Goal: Information Seeking & Learning: Check status

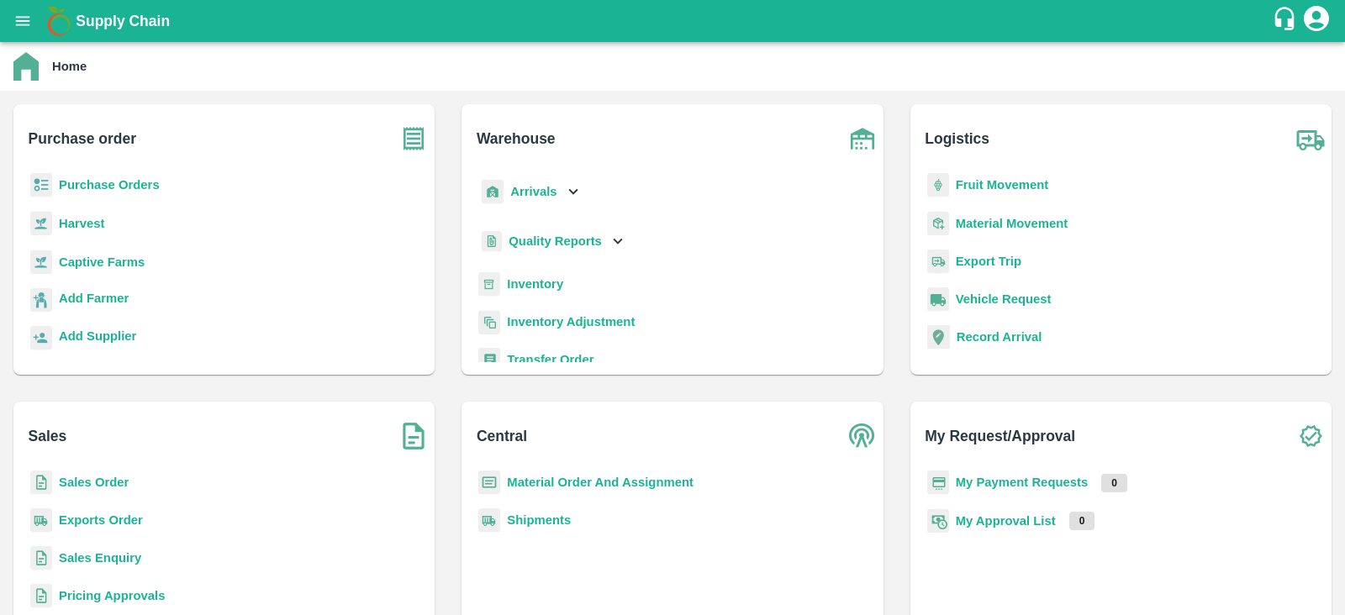
click at [80, 256] on b "Captive Farms" at bounding box center [102, 262] width 86 height 13
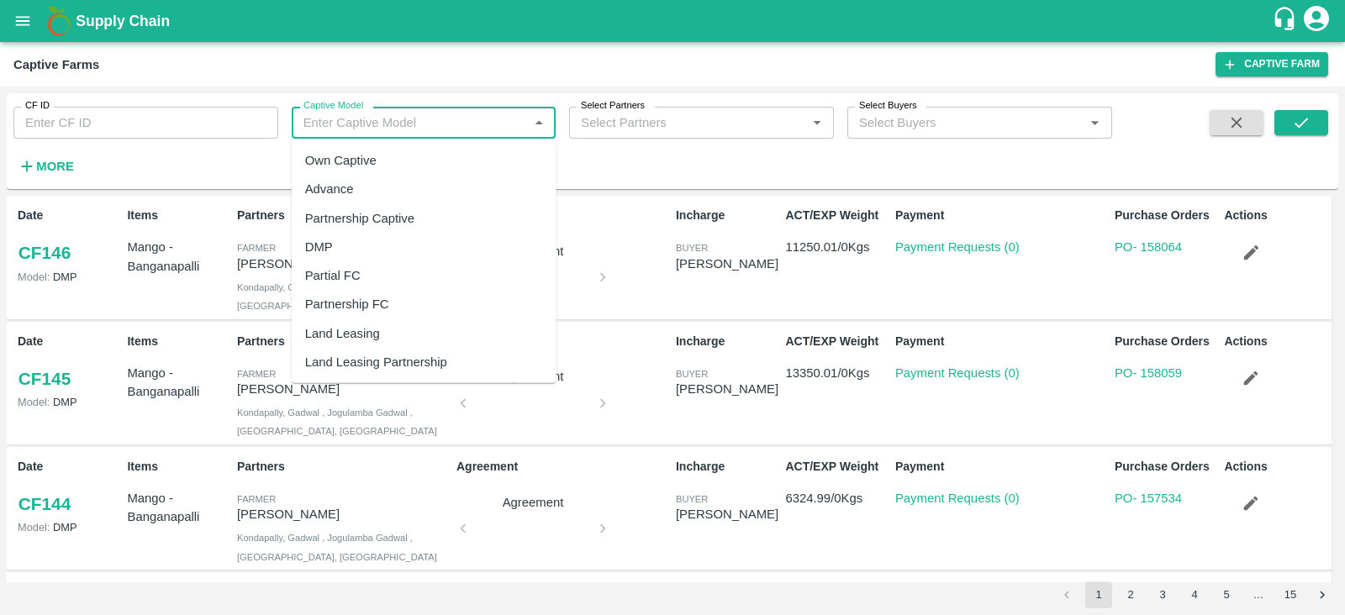
click at [345, 116] on input "Captive Model" at bounding box center [410, 123] width 227 height 22
click at [341, 324] on div "Land Leasing" at bounding box center [342, 333] width 75 height 18
type input "Land Leasing"
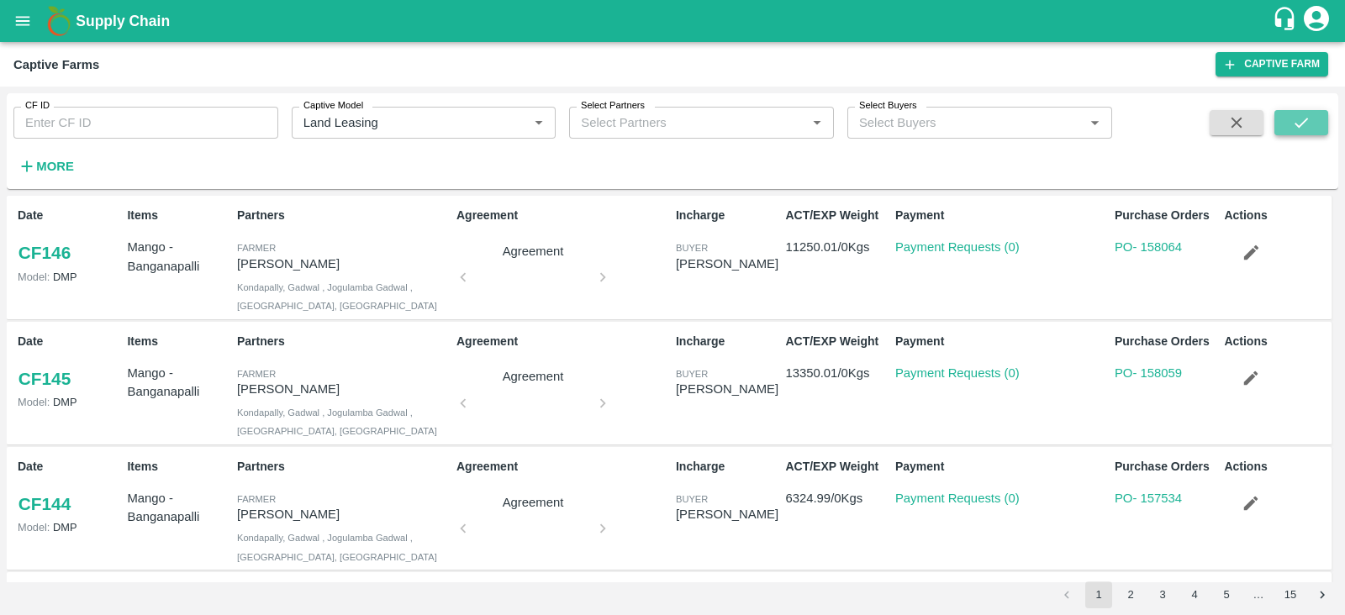
click at [1294, 115] on icon "submit" at bounding box center [1301, 122] width 18 height 18
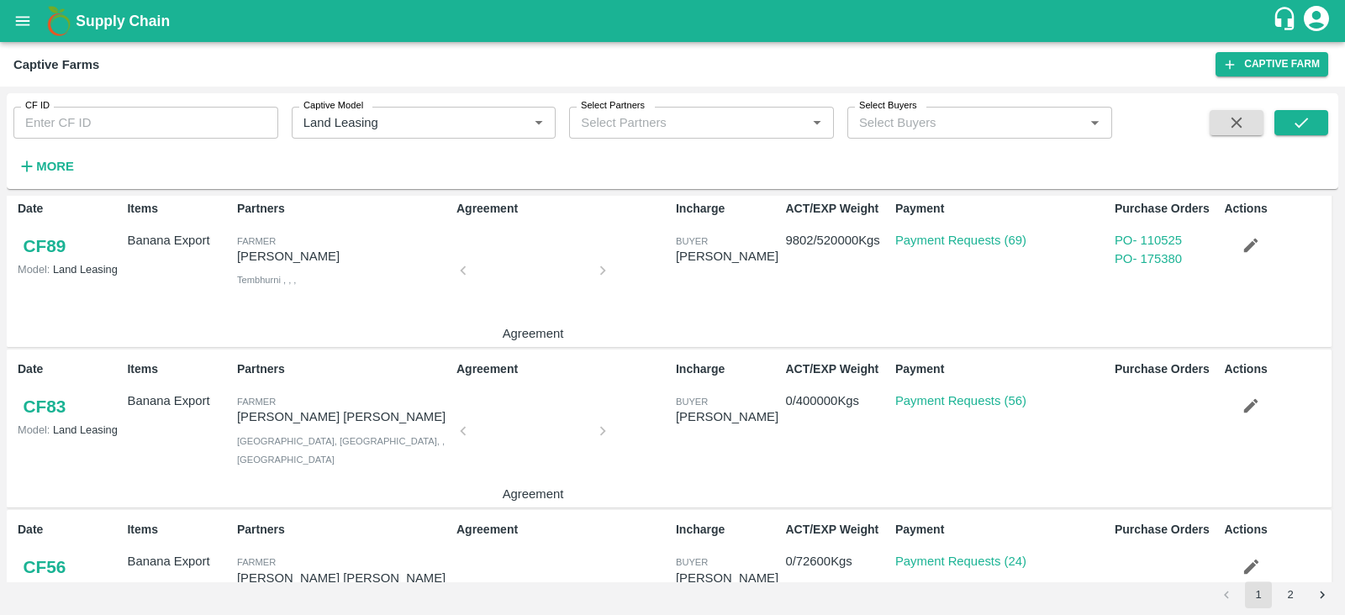
scroll to position [980, 0]
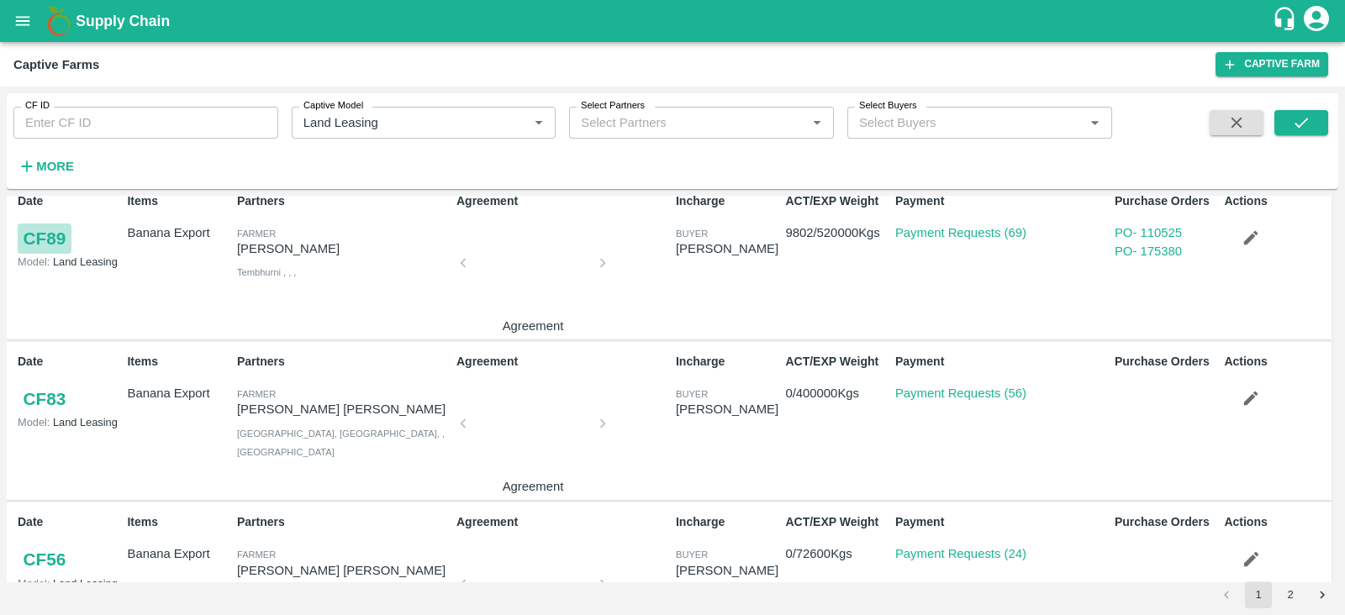
click at [41, 235] on link "CF 89" at bounding box center [45, 239] width 54 height 30
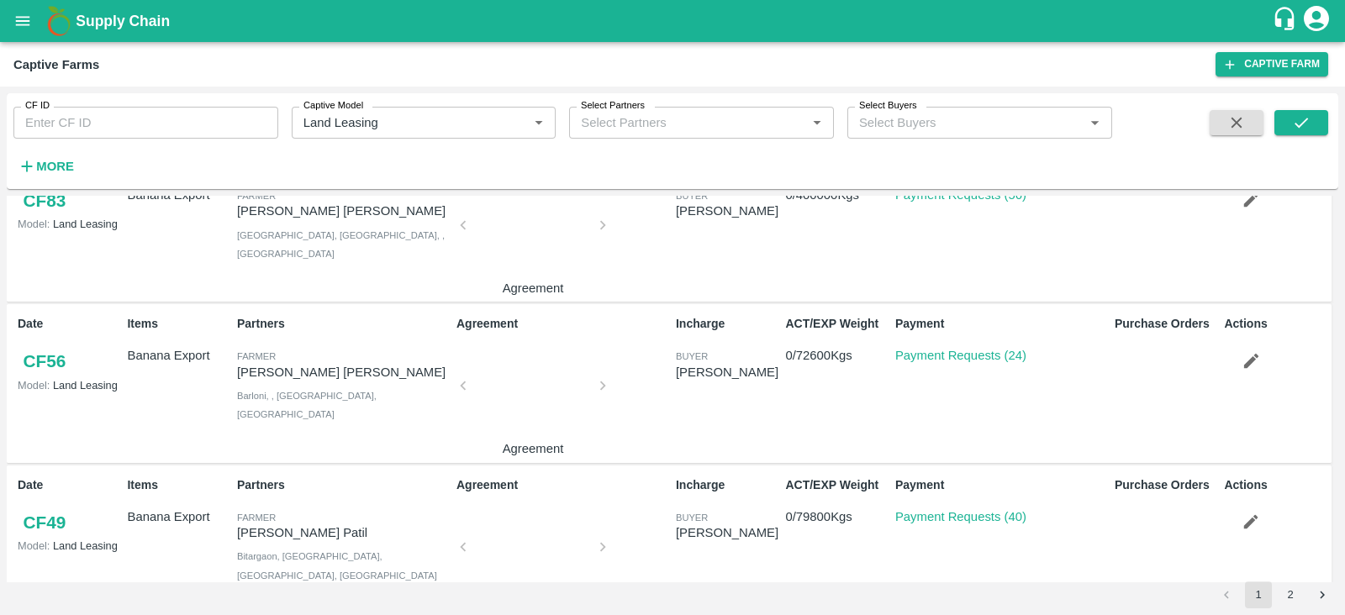
scroll to position [1236, 0]
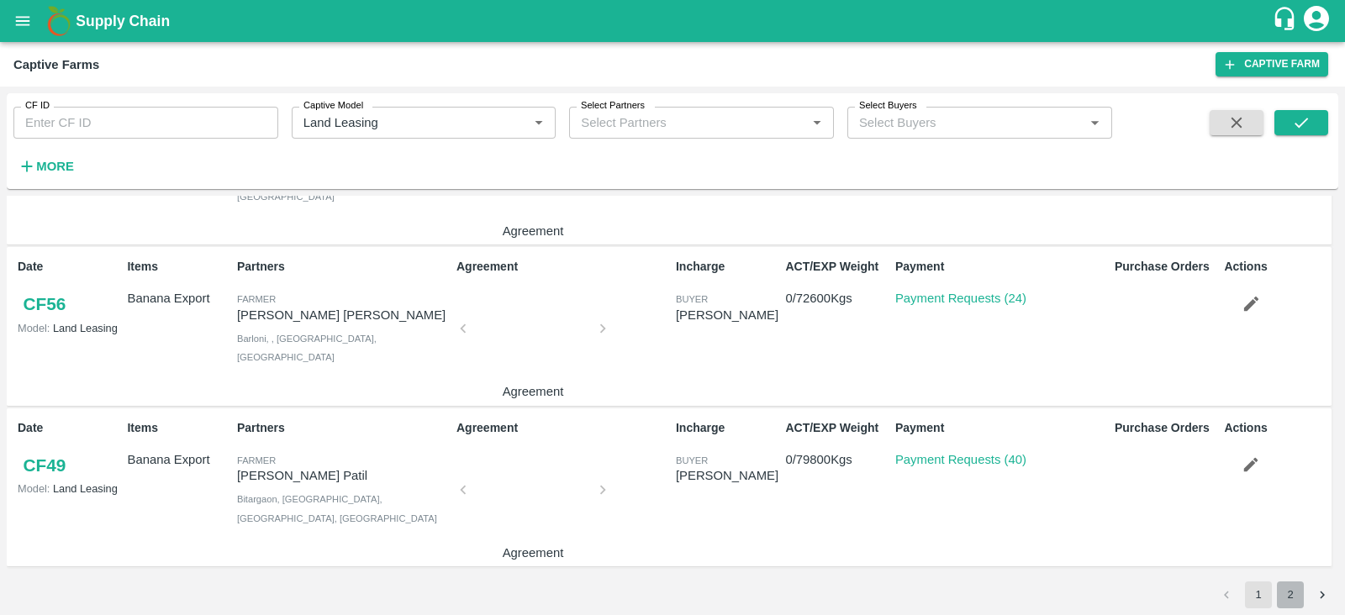
click at [1290, 578] on button "2" at bounding box center [1290, 595] width 27 height 27
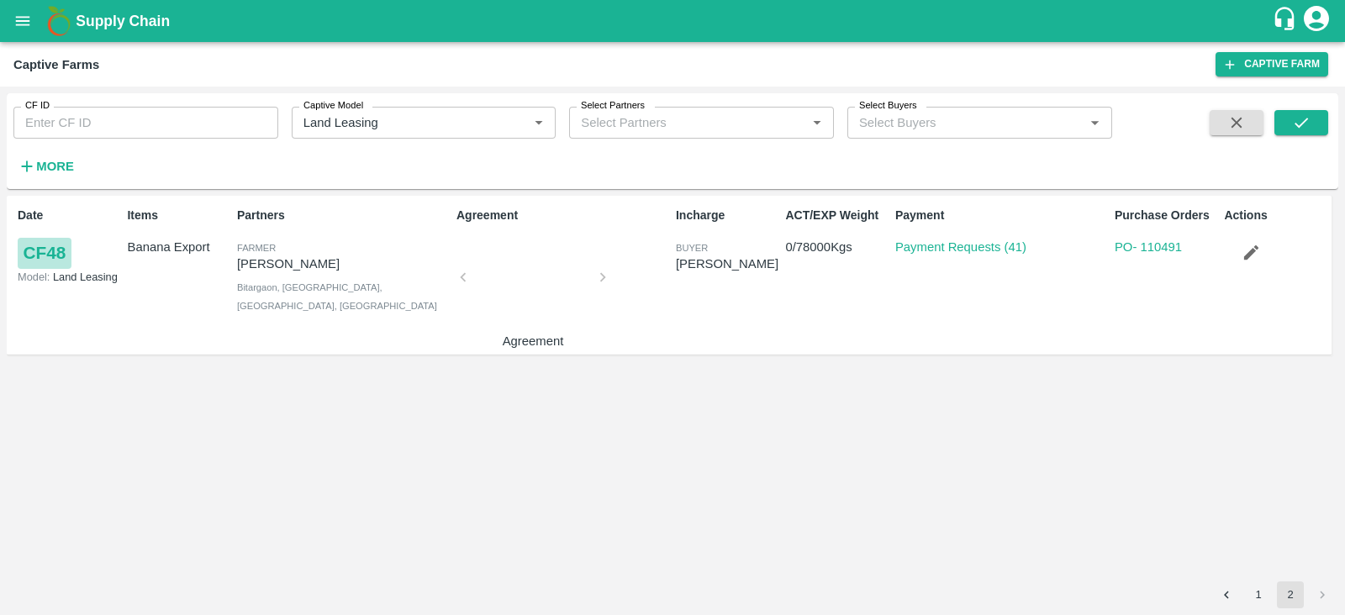
click at [55, 261] on link "CF 48" at bounding box center [45, 253] width 54 height 30
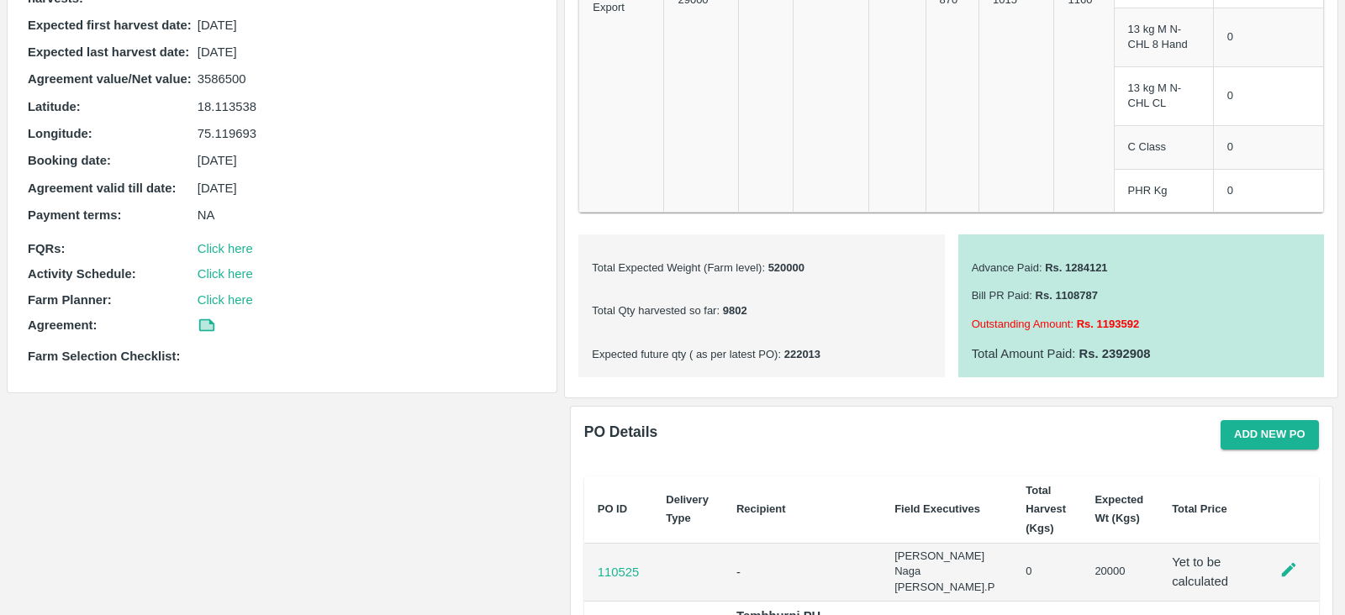
scroll to position [430, 0]
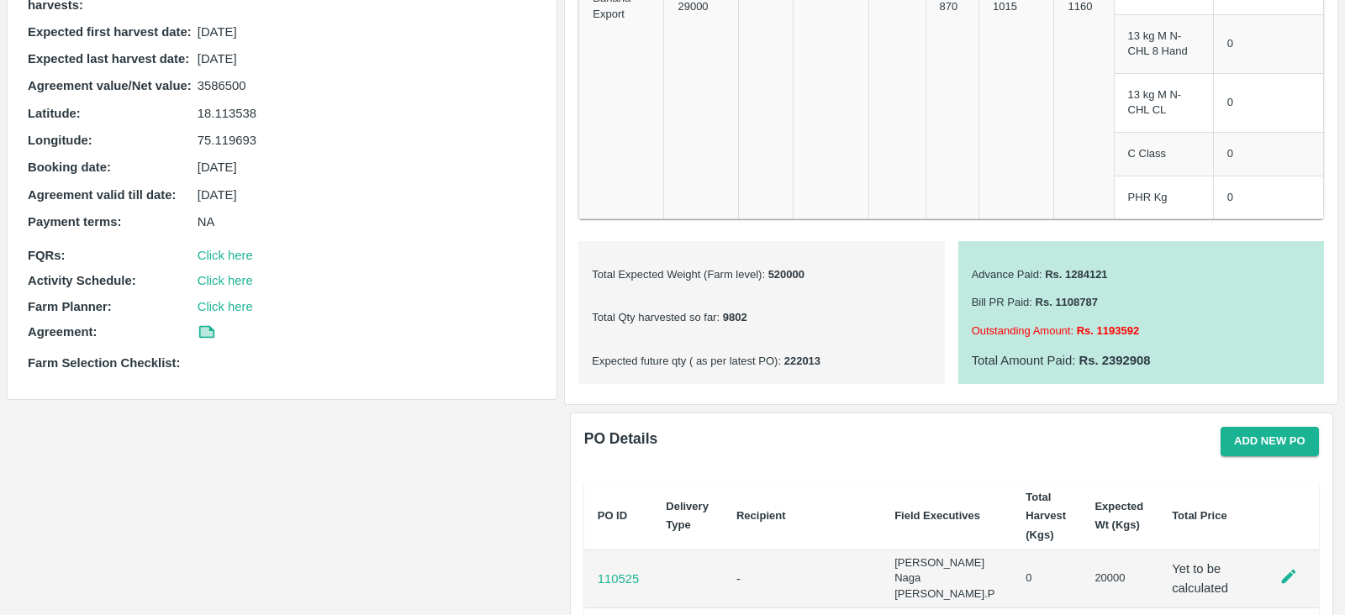
click at [815, 359] on b "222013" at bounding box center [801, 361] width 40 height 13
copy b "222013"
click at [836, 393] on div "Product No. of Trees Estimated Yield (in MT) - Prebooker Estimated Yield (in MT…" at bounding box center [951, 37] width 773 height 736
click at [802, 357] on b "222013" at bounding box center [801, 361] width 40 height 13
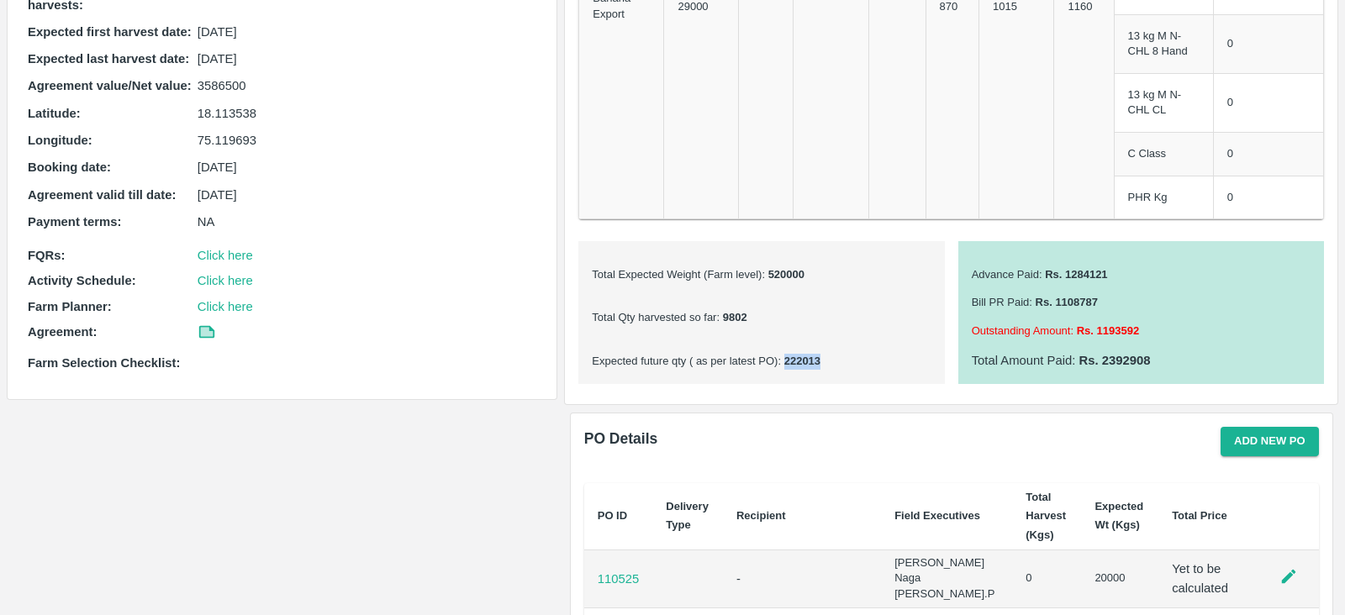
click at [802, 357] on b "222013" at bounding box center [801, 361] width 40 height 13
copy b "222013"
click at [802, 357] on b "222013" at bounding box center [801, 361] width 40 height 13
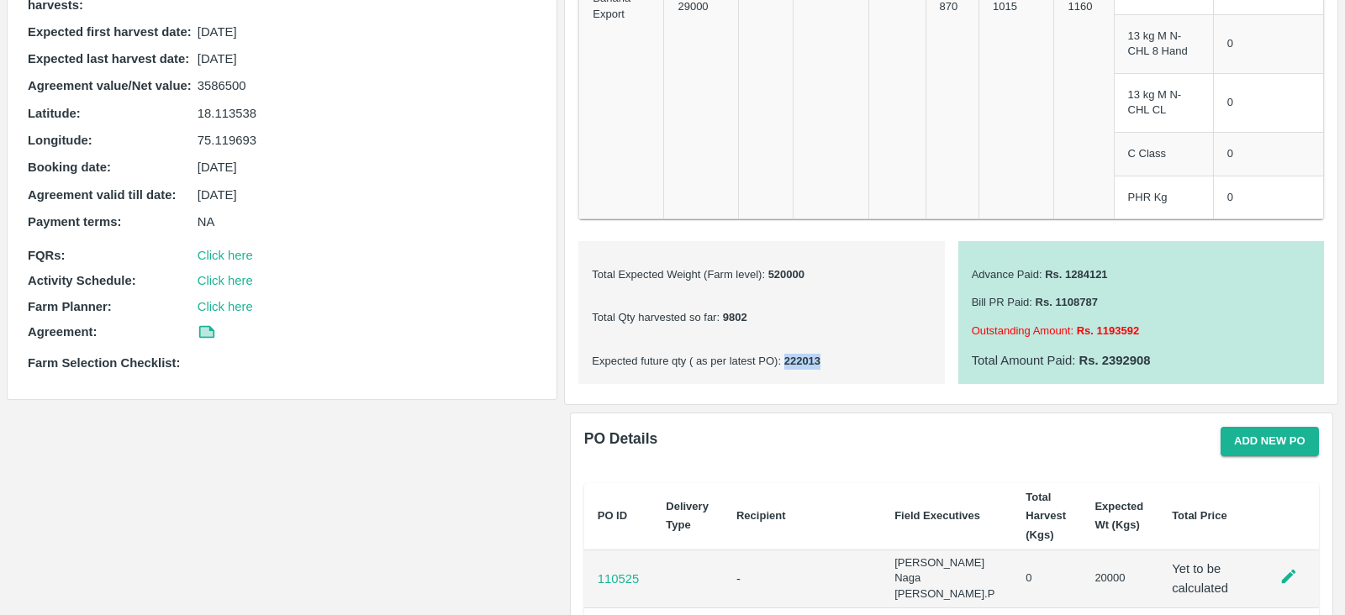
copy b "222013"
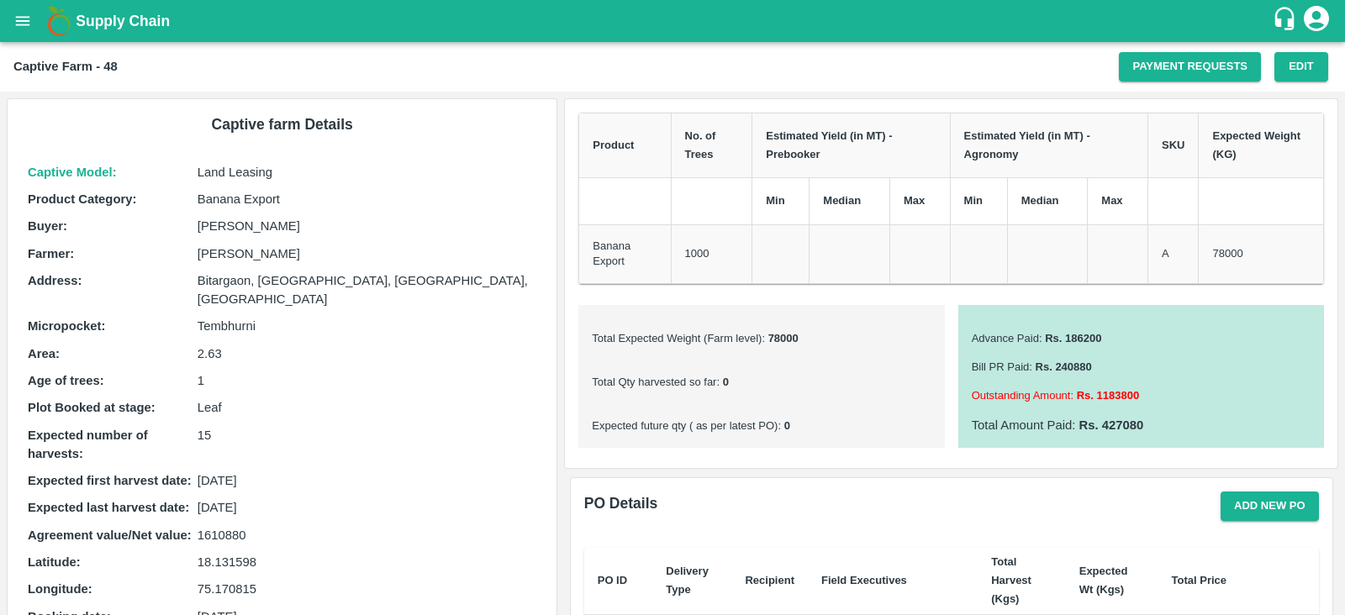
click at [775, 335] on b "78000" at bounding box center [782, 338] width 34 height 13
copy b "78000"
click at [1044, 443] on div "Advance Paid : Rs. 186200 Bill PR Paid : Rs. 240880 Outstanding Amount : Rs. 11…" at bounding box center [1141, 376] width 366 height 143
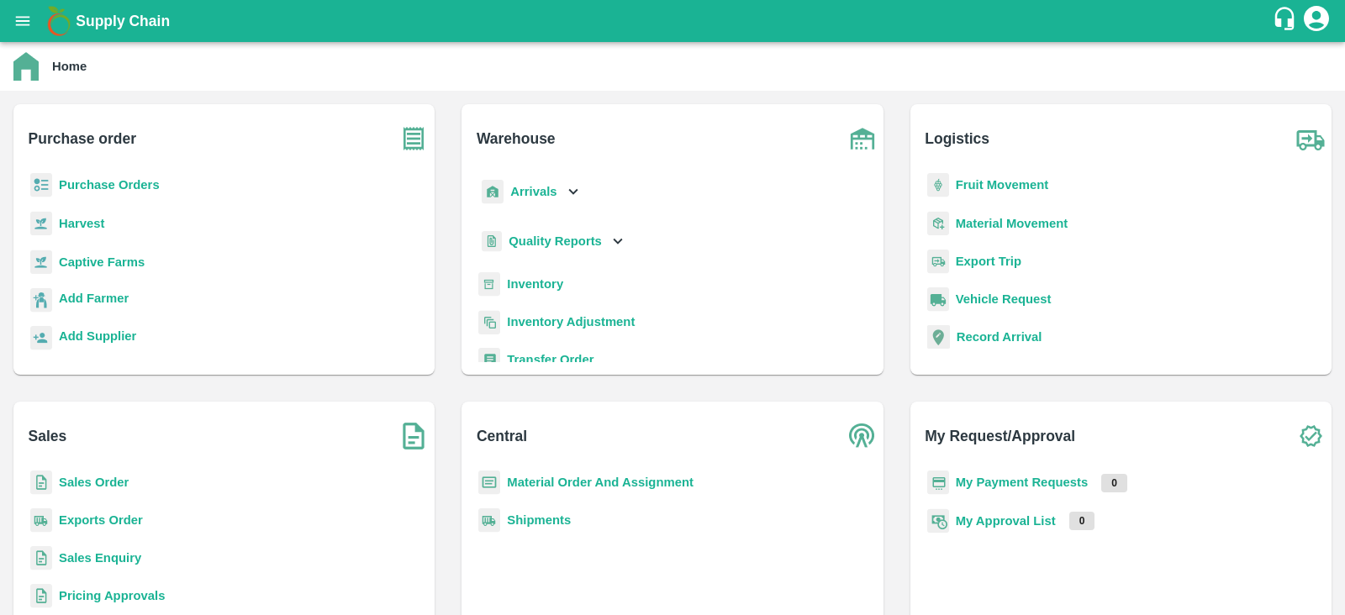
click at [89, 262] on b "Captive Farms" at bounding box center [102, 262] width 86 height 13
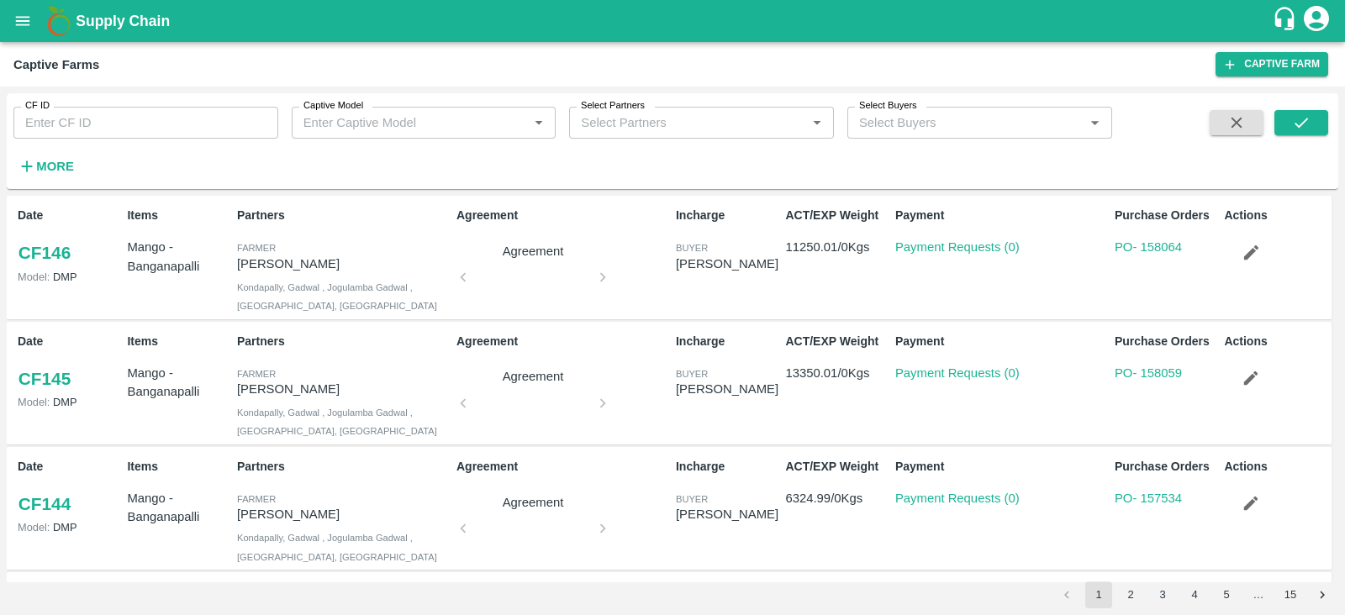
click at [402, 107] on div "Captive Model   *" at bounding box center [424, 123] width 265 height 32
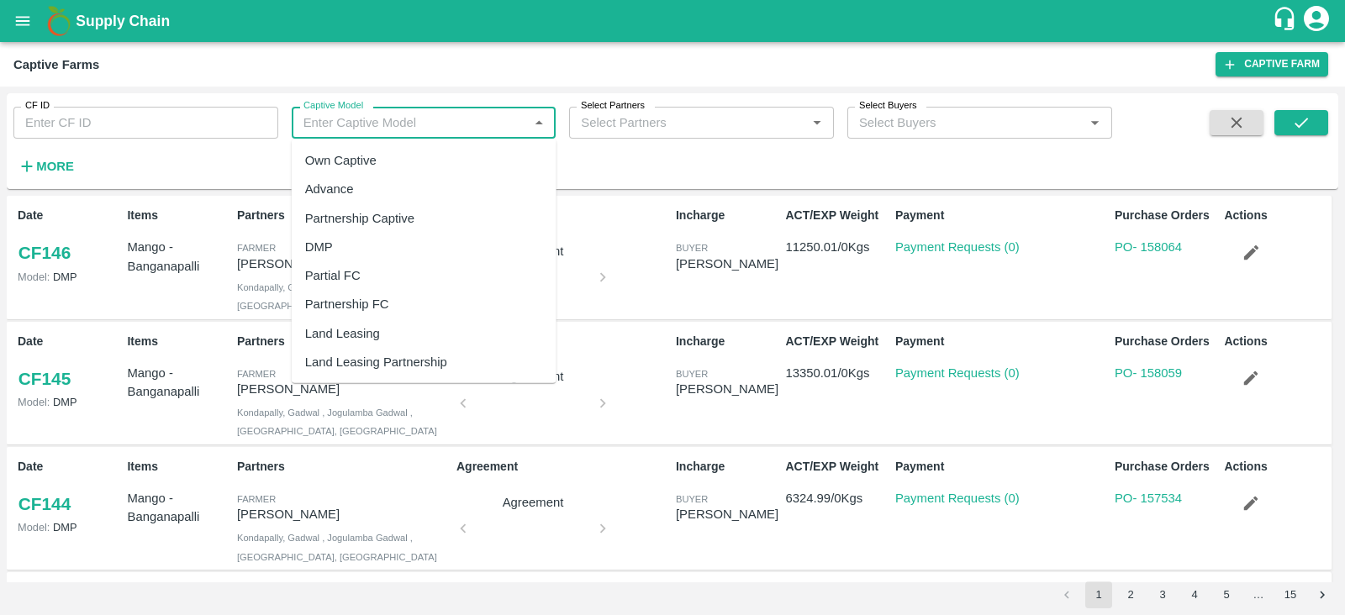
click at [312, 328] on div "Land Leasing" at bounding box center [342, 333] width 75 height 18
type input "Land Leasing"
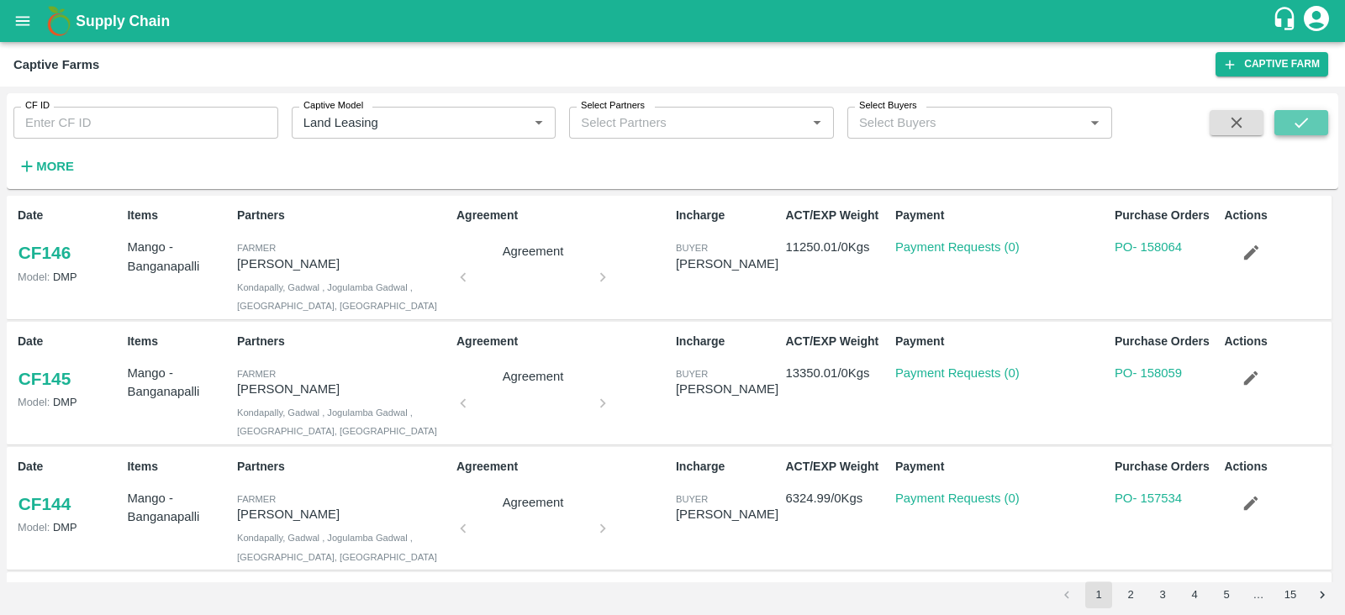
click at [1285, 124] on button "submit" at bounding box center [1301, 122] width 54 height 25
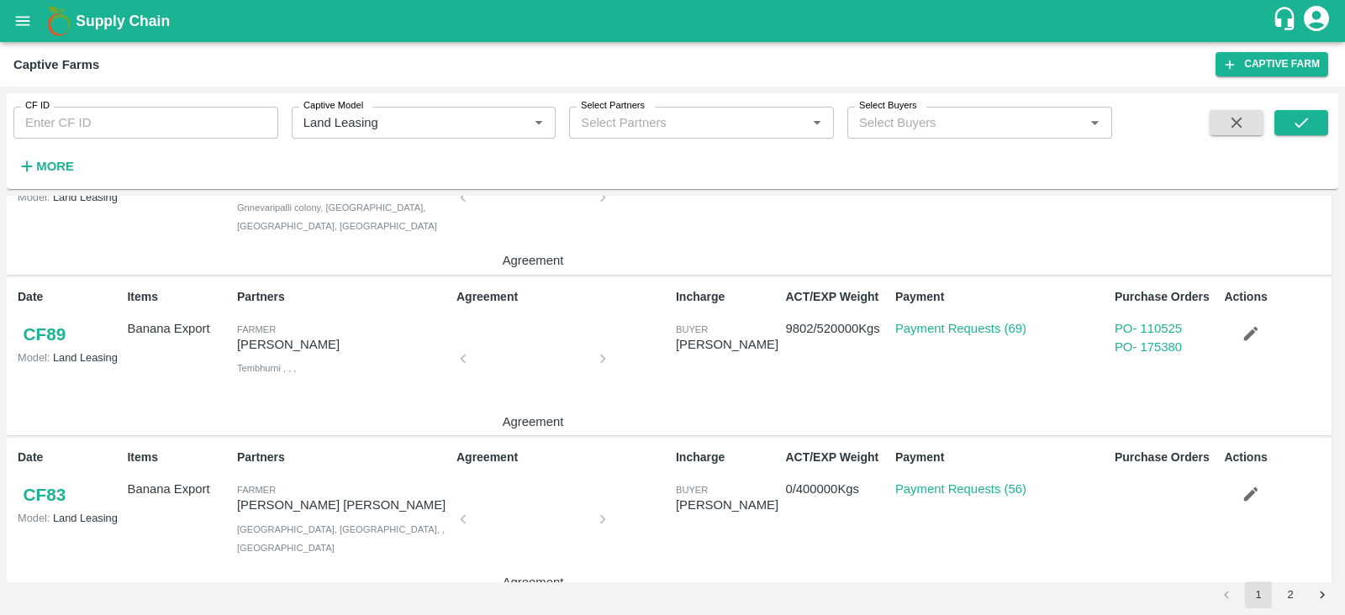
scroll to position [883, 0]
click at [50, 341] on link "CF 89" at bounding box center [45, 336] width 54 height 30
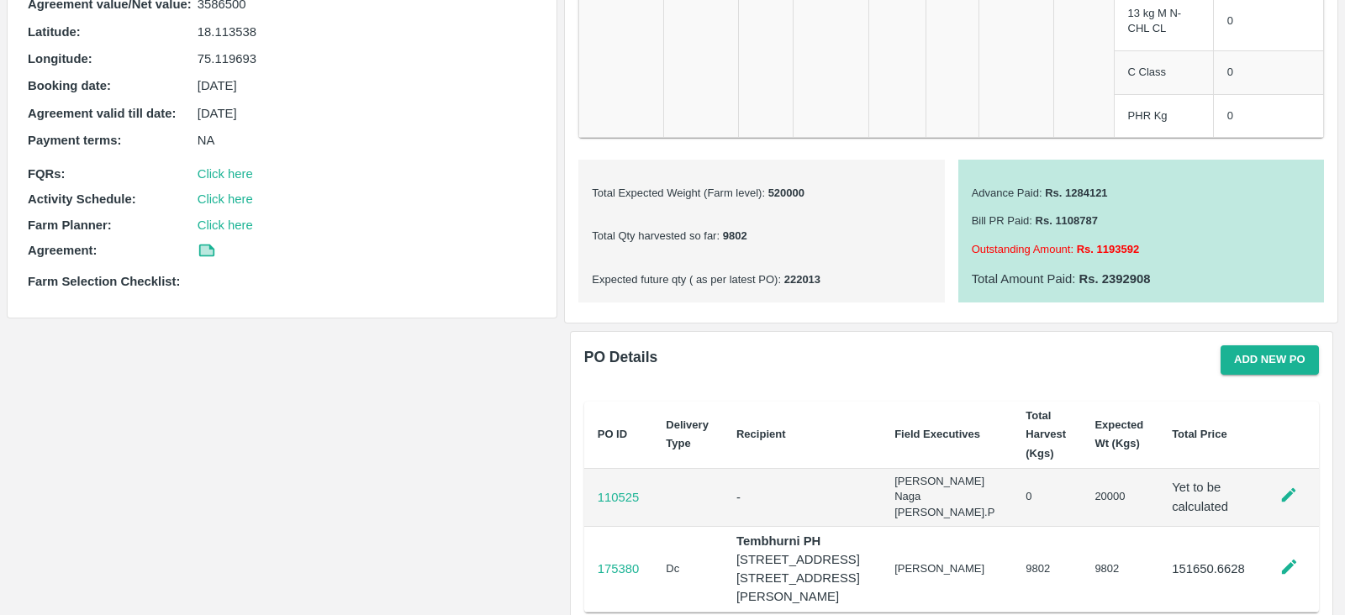
scroll to position [509, 0]
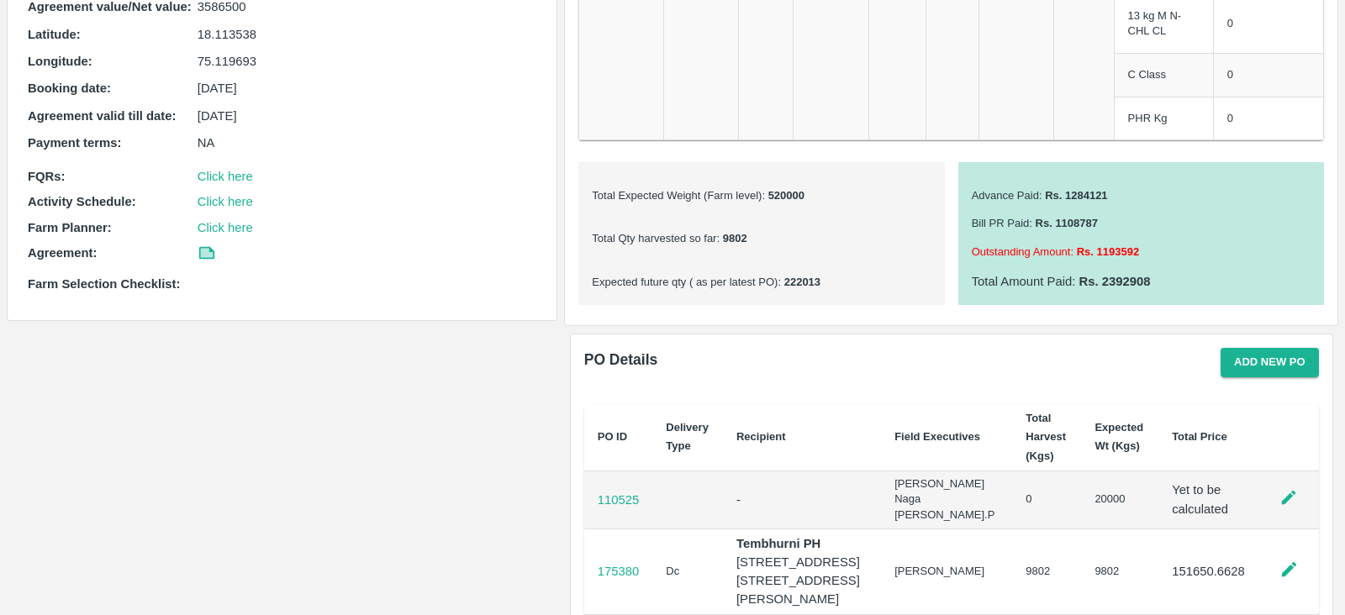
click at [1087, 223] on b "Rs. 1108787" at bounding box center [1065, 223] width 66 height 13
click at [1105, 219] on p "Bill PR Paid : Rs. 1108787" at bounding box center [1141, 224] width 339 height 16
click at [1070, 219] on b "Rs. 1108787" at bounding box center [1065, 223] width 66 height 13
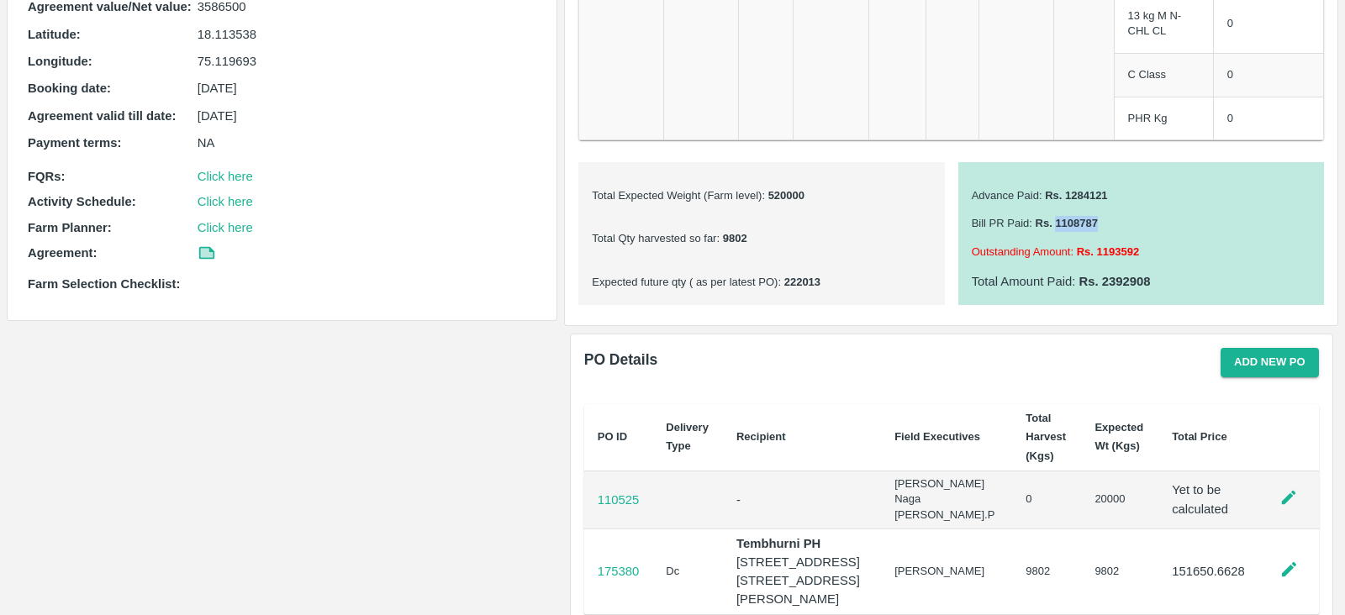
click at [1116, 220] on p "Bill PR Paid : Rs. 1108787" at bounding box center [1141, 224] width 339 height 16
click at [1091, 220] on b "Rs. 1108787" at bounding box center [1065, 223] width 66 height 13
click at [1116, 219] on p "Bill PR Paid : Rs. 1108787" at bounding box center [1141, 224] width 339 height 16
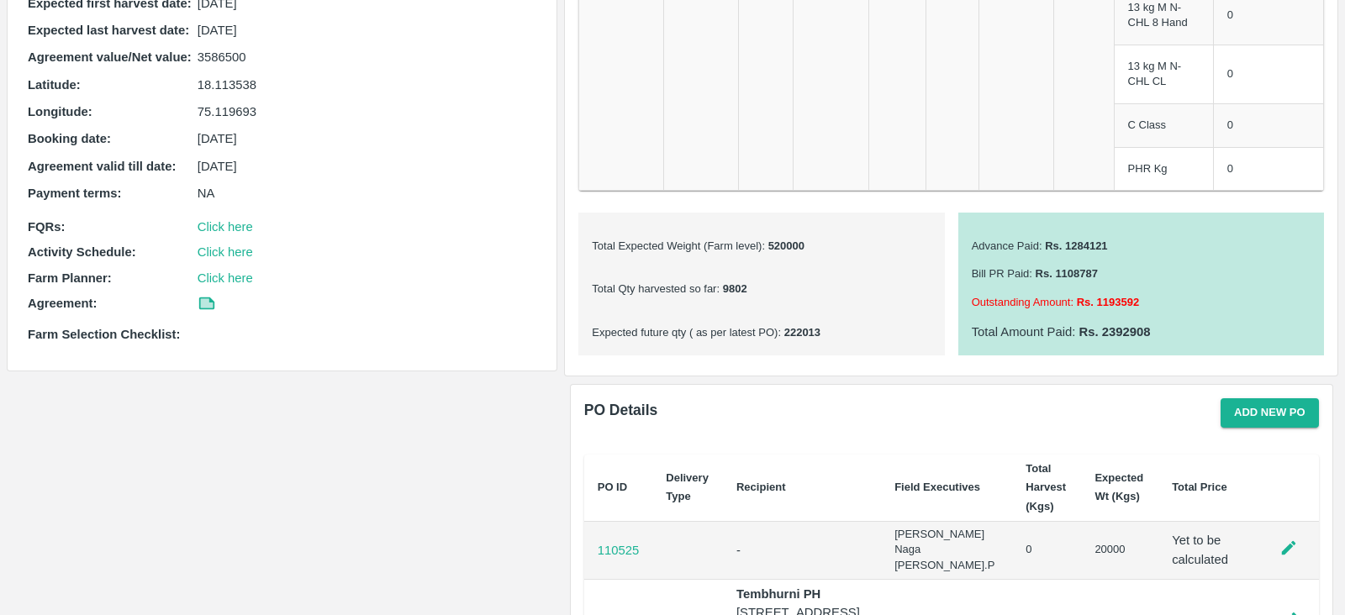
scroll to position [458, 0]
click at [1086, 251] on p "Advance Paid : Rs. 1284121" at bounding box center [1141, 248] width 339 height 16
click at [1063, 269] on b "Rs. 1108787" at bounding box center [1065, 274] width 66 height 13
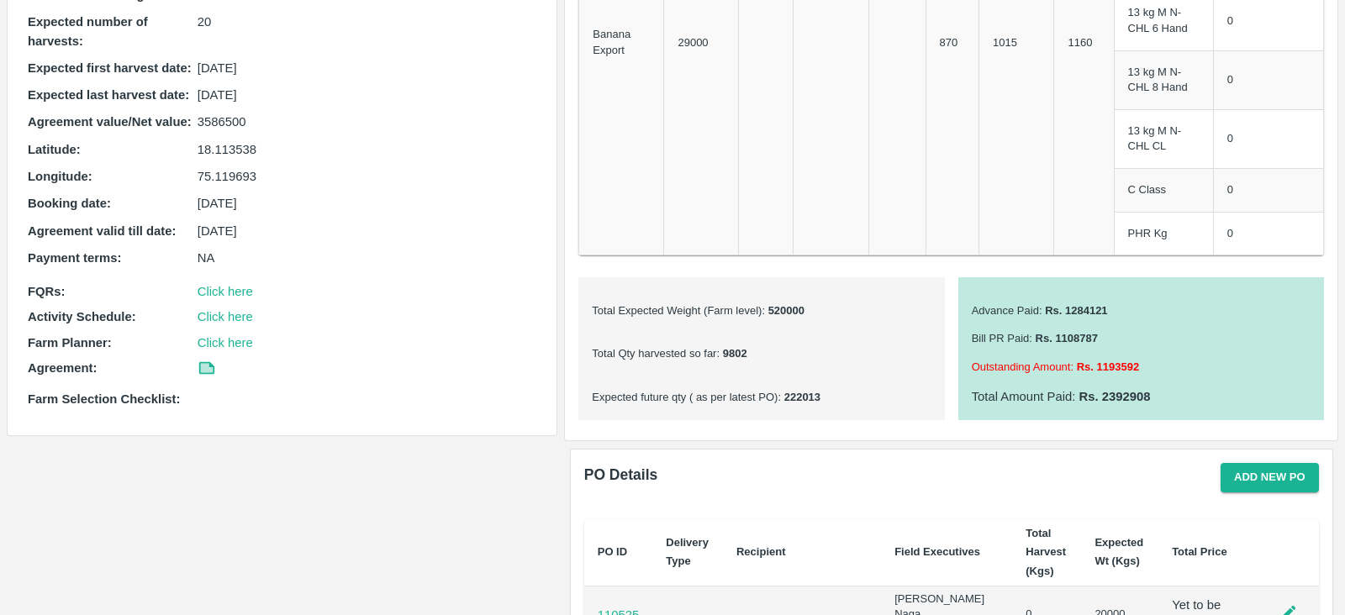
scroll to position [394, 0]
click at [1114, 335] on p "Bill PR Paid : Rs. 1108787" at bounding box center [1141, 339] width 339 height 16
click at [1096, 334] on p "Bill PR Paid : Rs. 1108787" at bounding box center [1141, 339] width 339 height 16
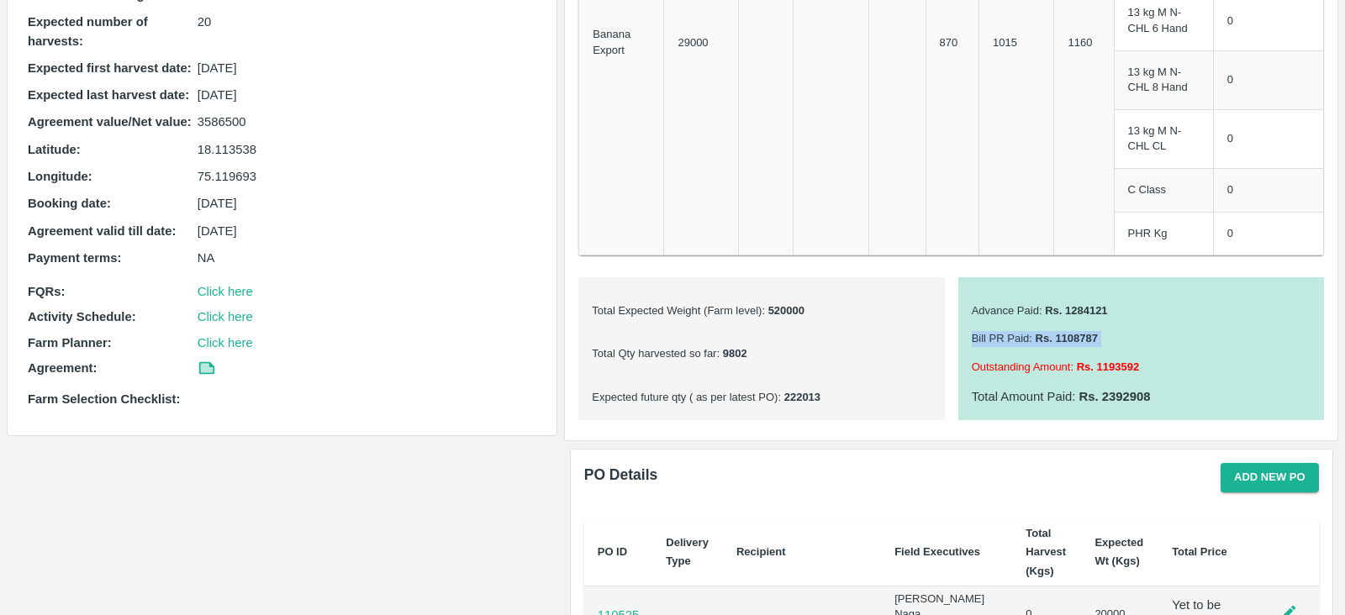
click at [1094, 334] on b "Rs. 1108787" at bounding box center [1065, 338] width 66 height 13
click at [1076, 334] on b "Rs. 1108787" at bounding box center [1065, 338] width 66 height 13
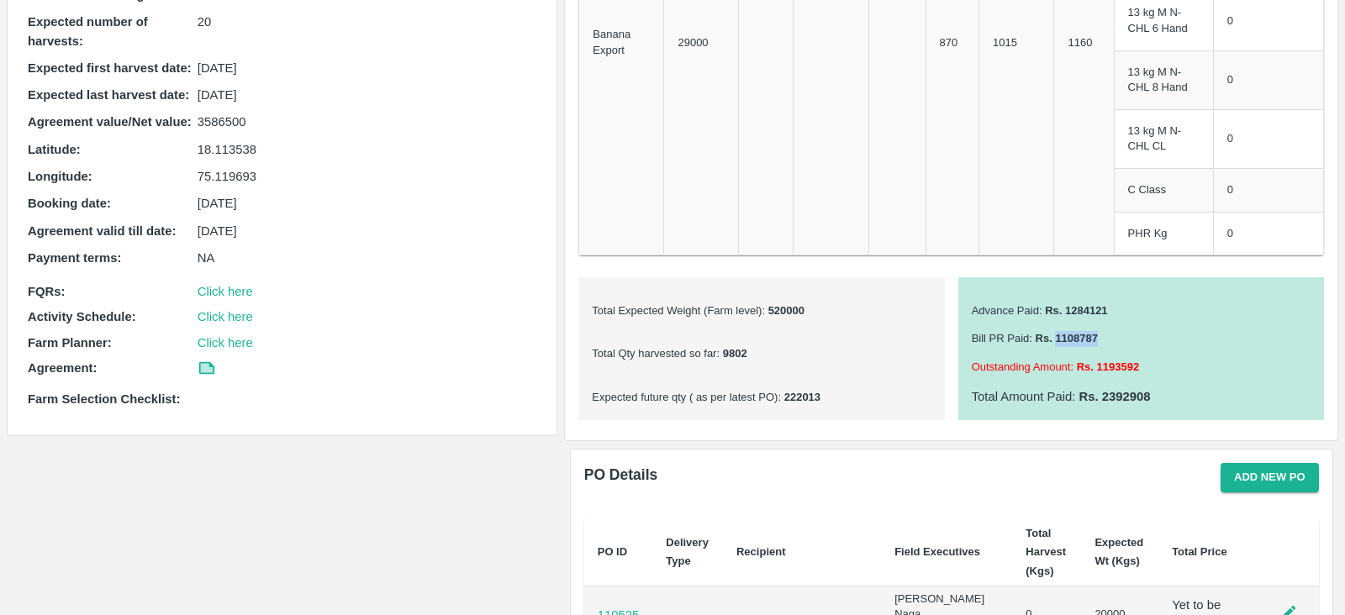
click at [1114, 343] on p "Bill PR Paid : Rs. 1108787" at bounding box center [1141, 339] width 339 height 16
click at [1114, 397] on b "Rs. 2392908" at bounding box center [1112, 396] width 75 height 13
click at [1163, 398] on p "Total Amount Paid : Rs. 2392908" at bounding box center [1141, 397] width 339 height 18
click at [1110, 365] on b "Rs. 1193592" at bounding box center [1106, 367] width 66 height 13
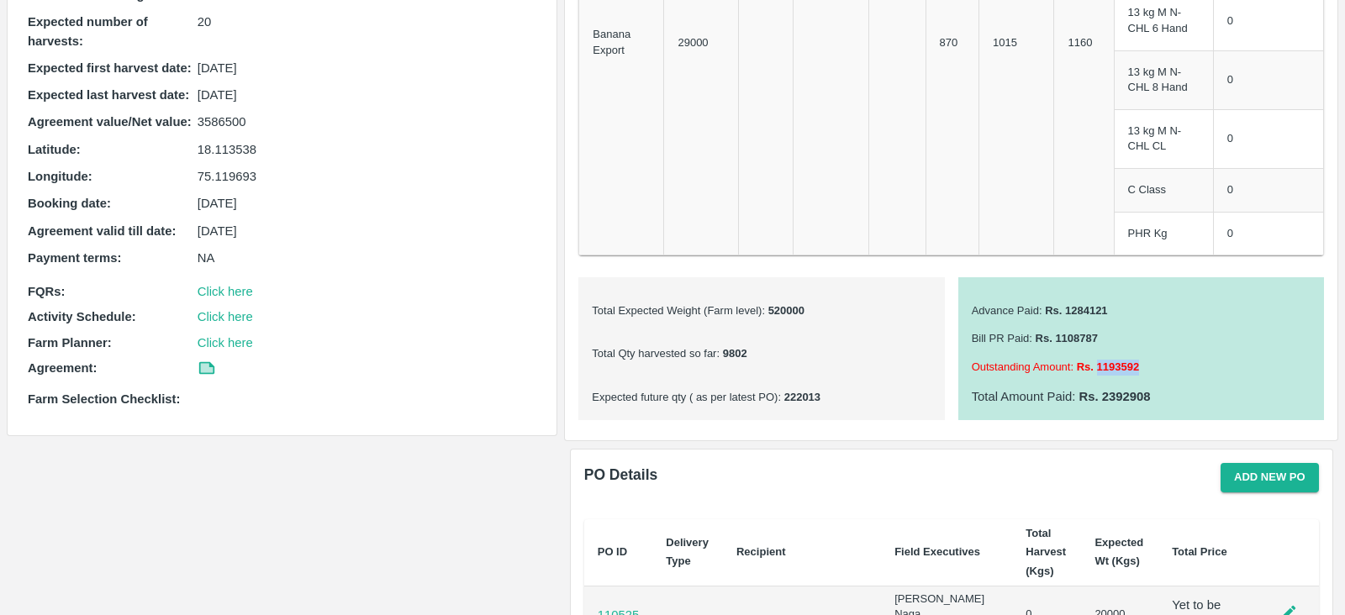
click at [1110, 365] on b "Rs. 1193592" at bounding box center [1106, 367] width 66 height 13
copy b "1193592"
click at [868, 334] on div "Total Qty harvested so far : 9802" at bounding box center [761, 348] width 339 height 29
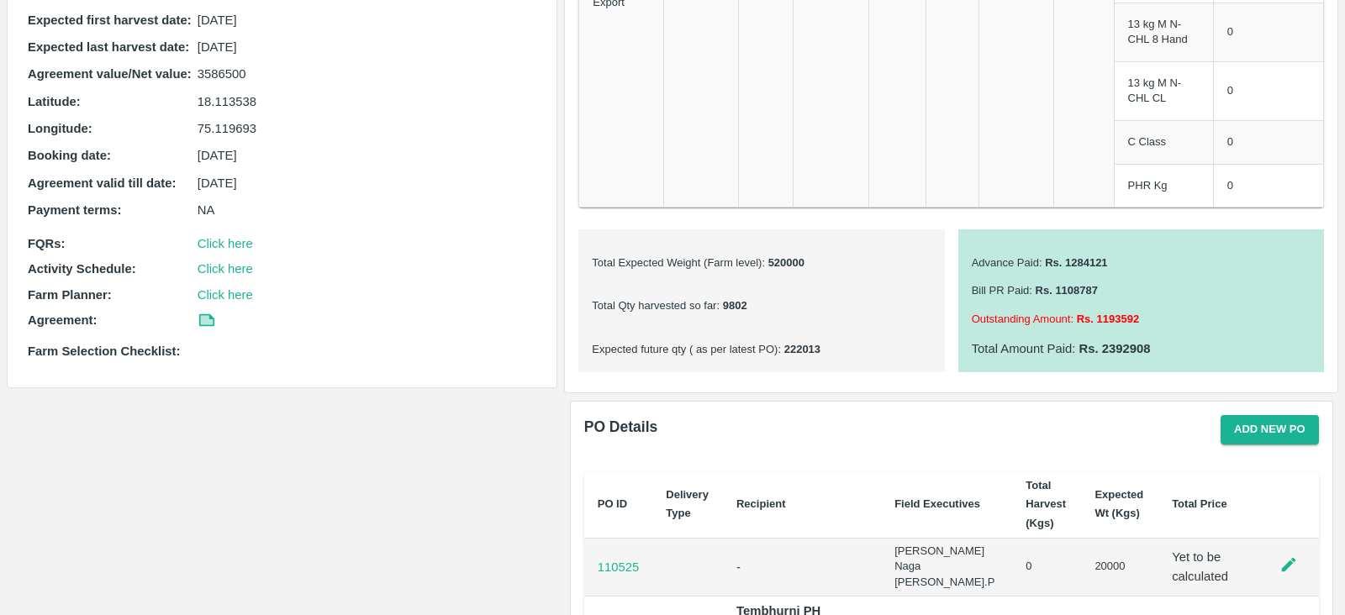
scroll to position [443, 0]
drag, startPoint x: 971, startPoint y: 257, endPoint x: 1105, endPoint y: 249, distance: 134.8
click at [1105, 249] on div "Advance Paid : Rs. 1284121" at bounding box center [1141, 256] width 339 height 29
drag, startPoint x: 971, startPoint y: 261, endPoint x: 1107, endPoint y: 260, distance: 136.2
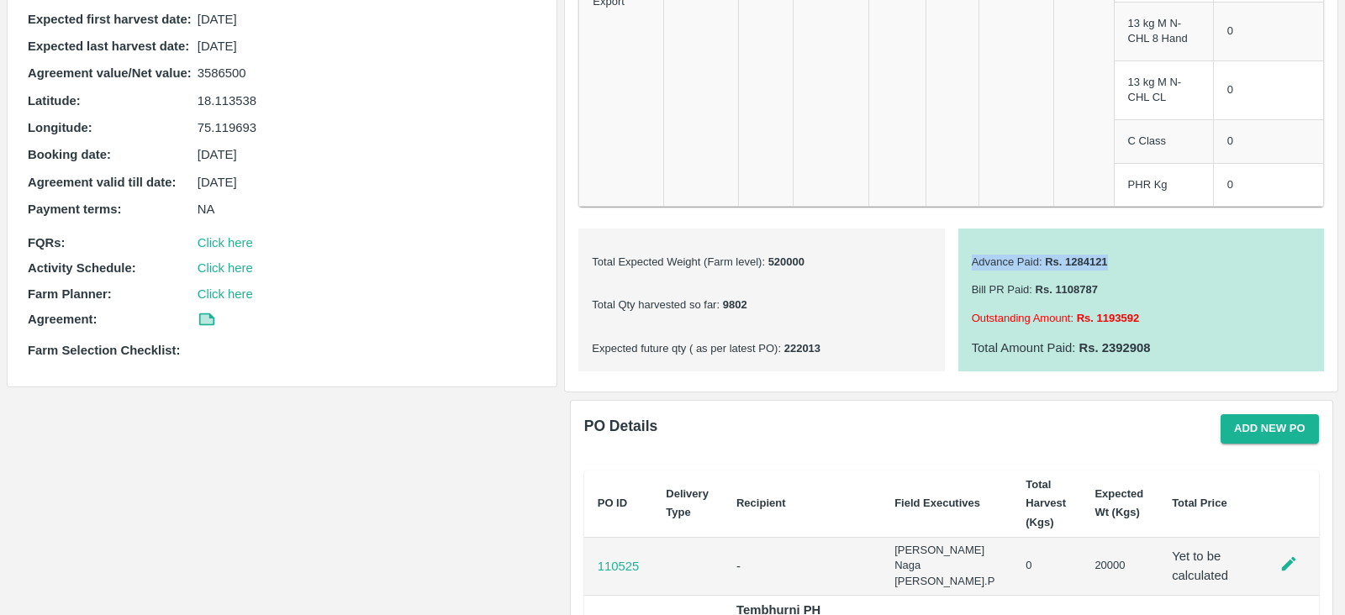
click at [1107, 260] on p "Advance Paid : Rs. 1284121" at bounding box center [1141, 263] width 339 height 16
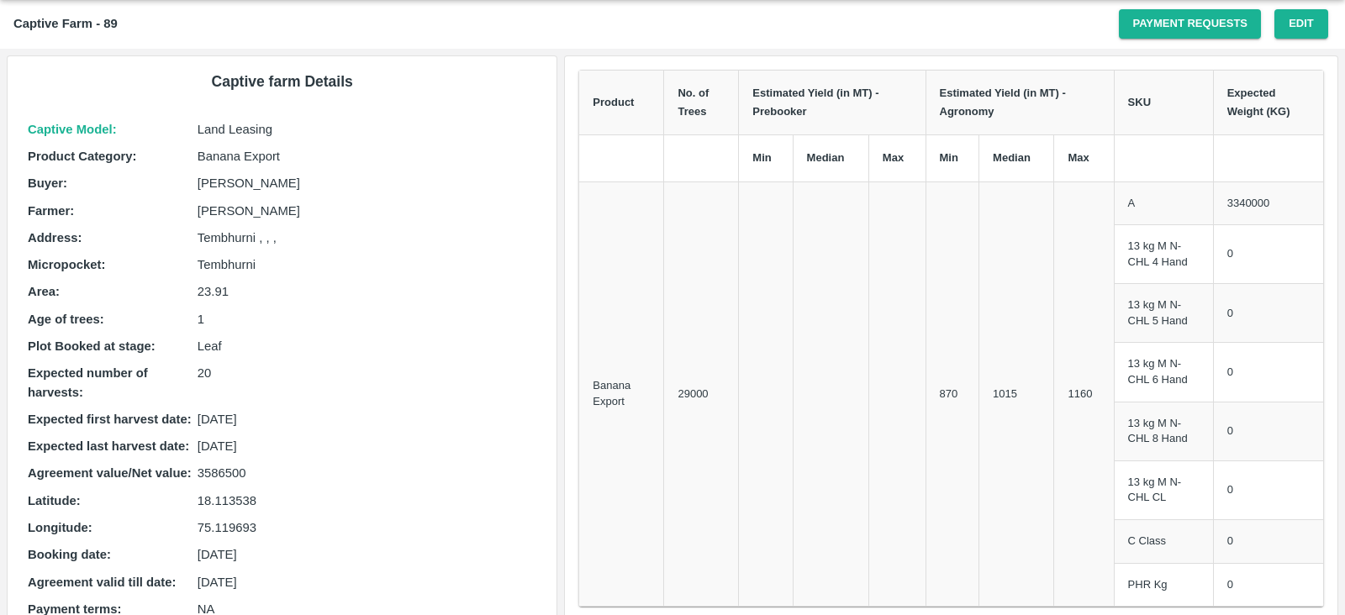
scroll to position [0, 0]
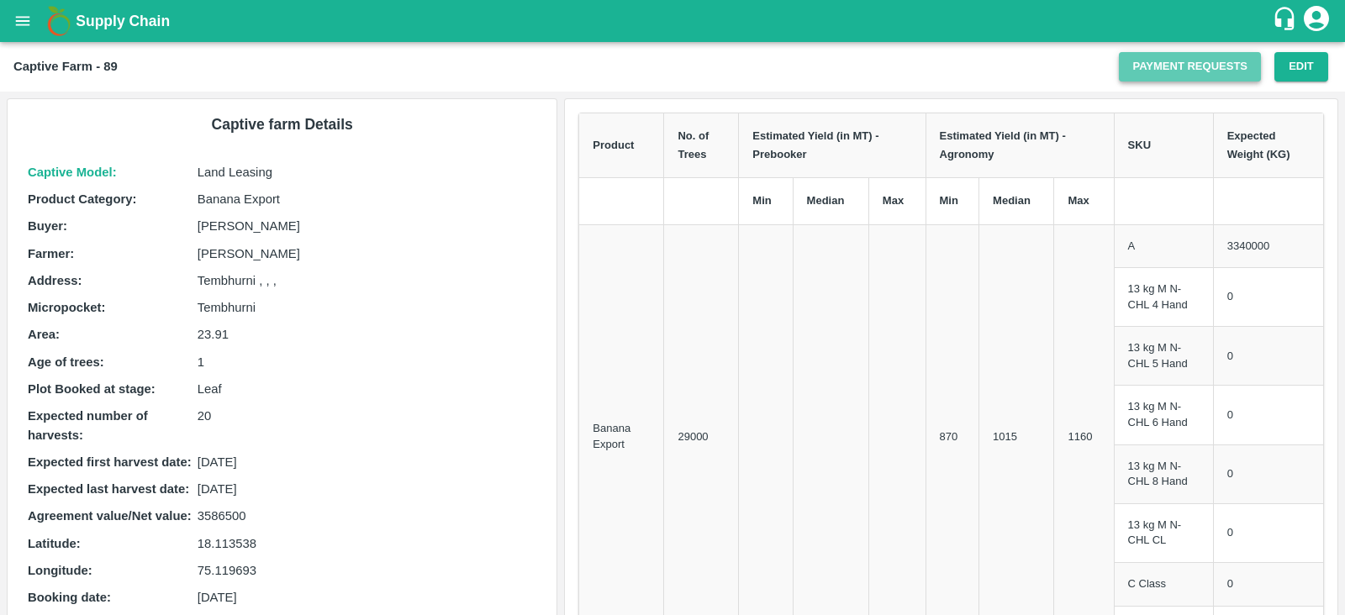
click at [1140, 68] on link "Payment Requests" at bounding box center [1190, 66] width 142 height 29
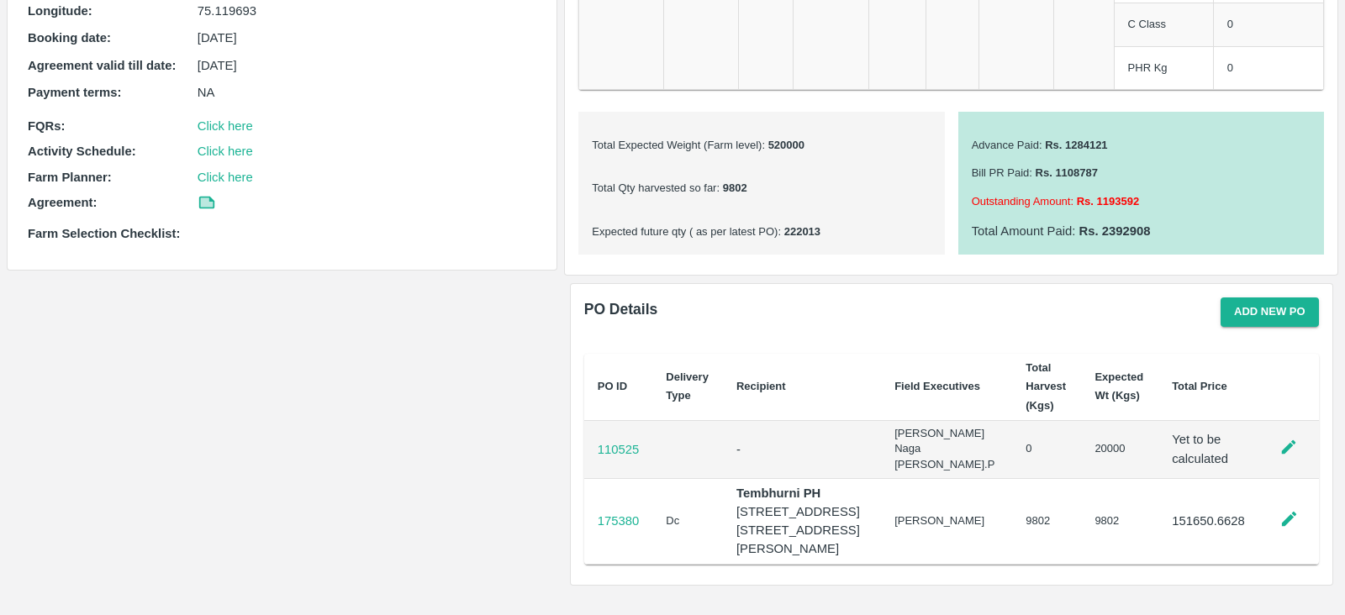
scroll to position [565, 0]
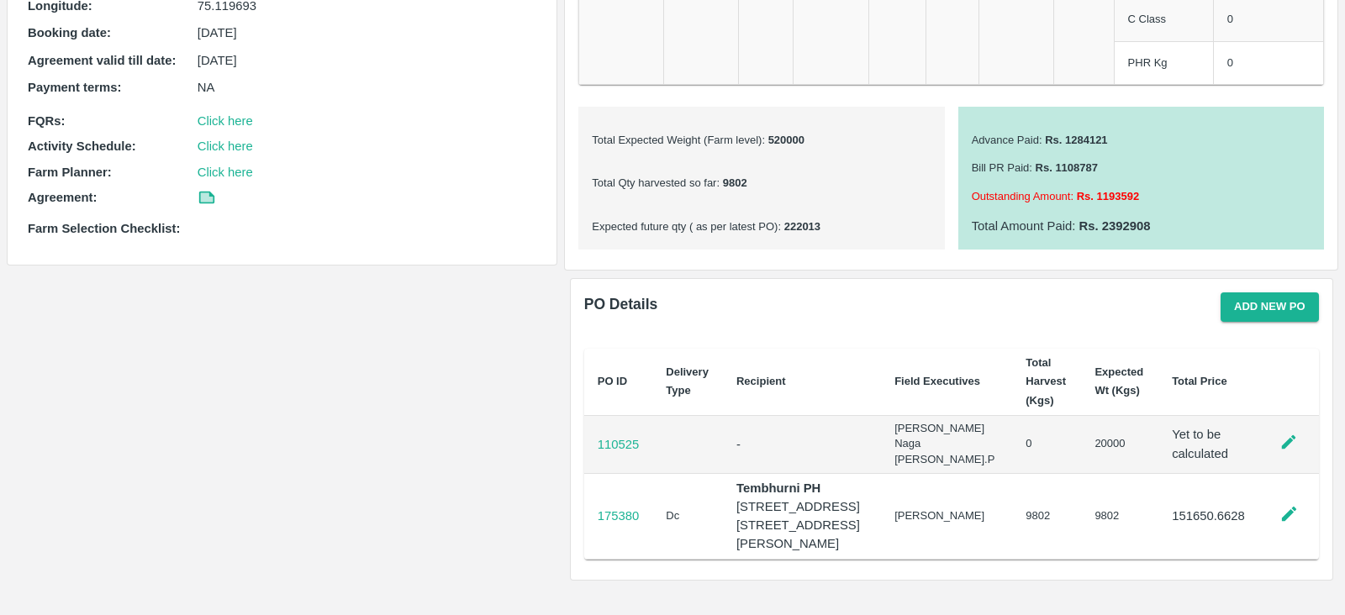
click at [1091, 137] on b "Rs. 1284121" at bounding box center [1075, 140] width 66 height 13
click at [1122, 135] on p "Advance Paid : Rs. 1284121" at bounding box center [1141, 141] width 339 height 16
click at [1076, 164] on b "Rs. 1108787" at bounding box center [1065, 167] width 66 height 13
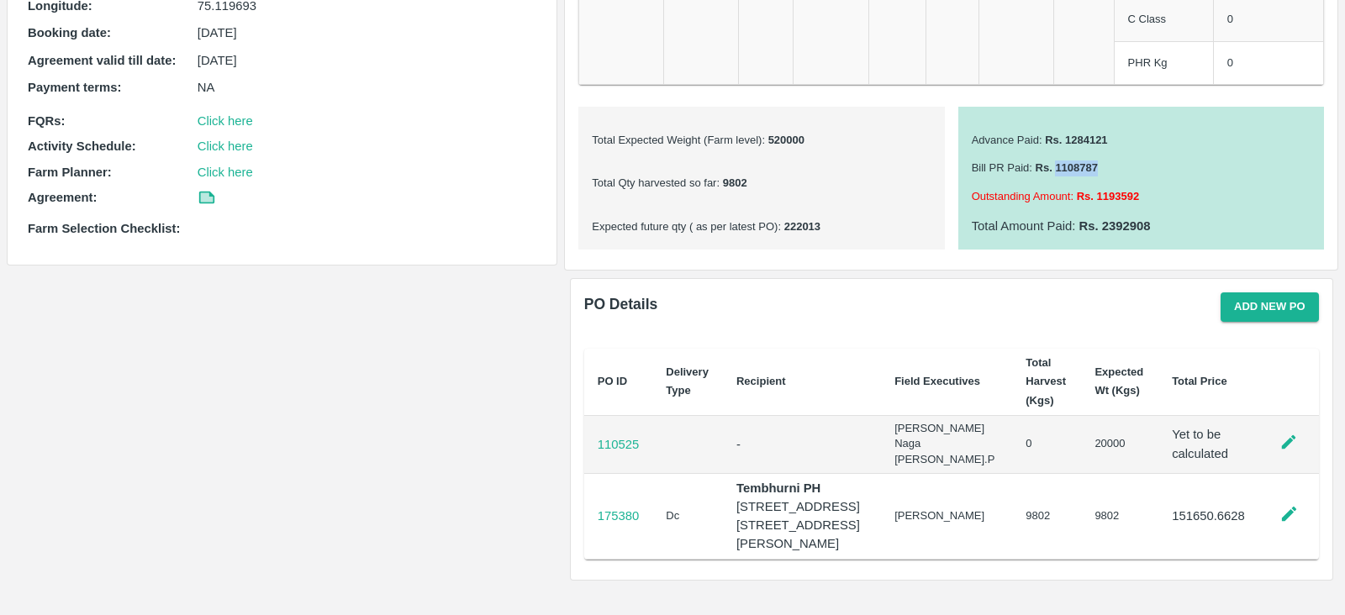
click at [1076, 164] on b "Rs. 1108787" at bounding box center [1065, 167] width 66 height 13
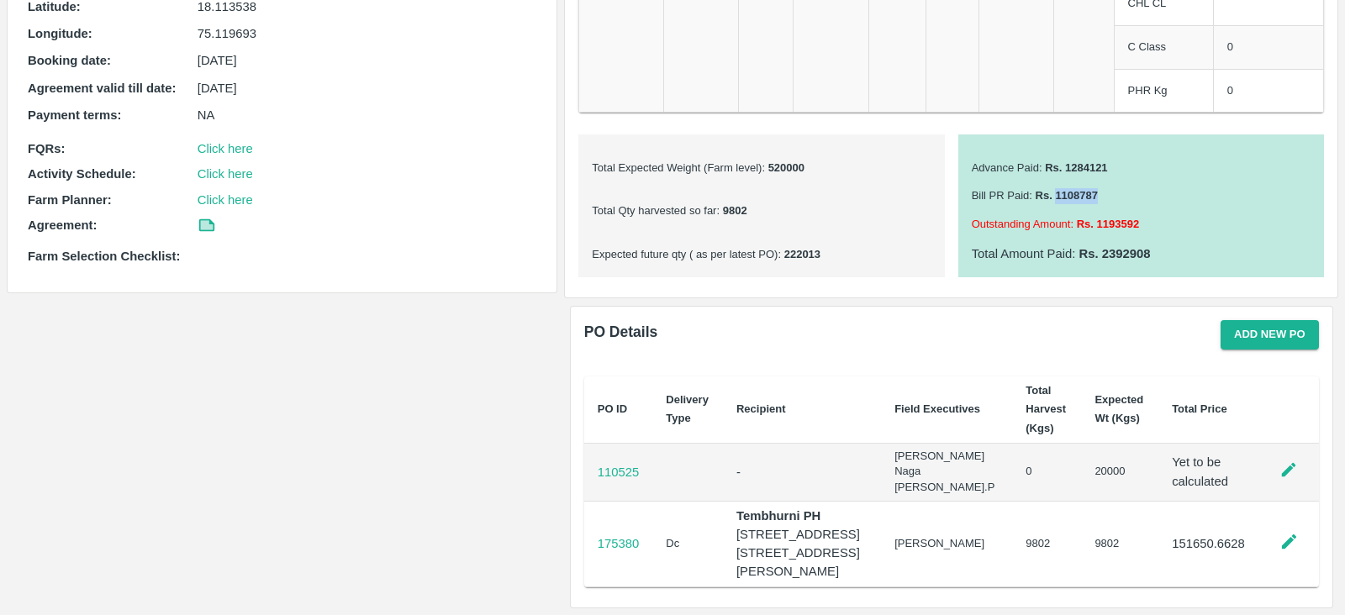
scroll to position [535, 0]
click at [1111, 178] on div "Bill PR Paid : Rs. 1108787" at bounding box center [1141, 191] width 339 height 29
drag, startPoint x: 973, startPoint y: 188, endPoint x: 1030, endPoint y: 190, distance: 56.3
click at [1030, 190] on p "Bill PR Paid : Rs. 1108787" at bounding box center [1141, 198] width 339 height 16
click at [1032, 191] on b "Rs. 1108787" at bounding box center [1065, 197] width 66 height 13
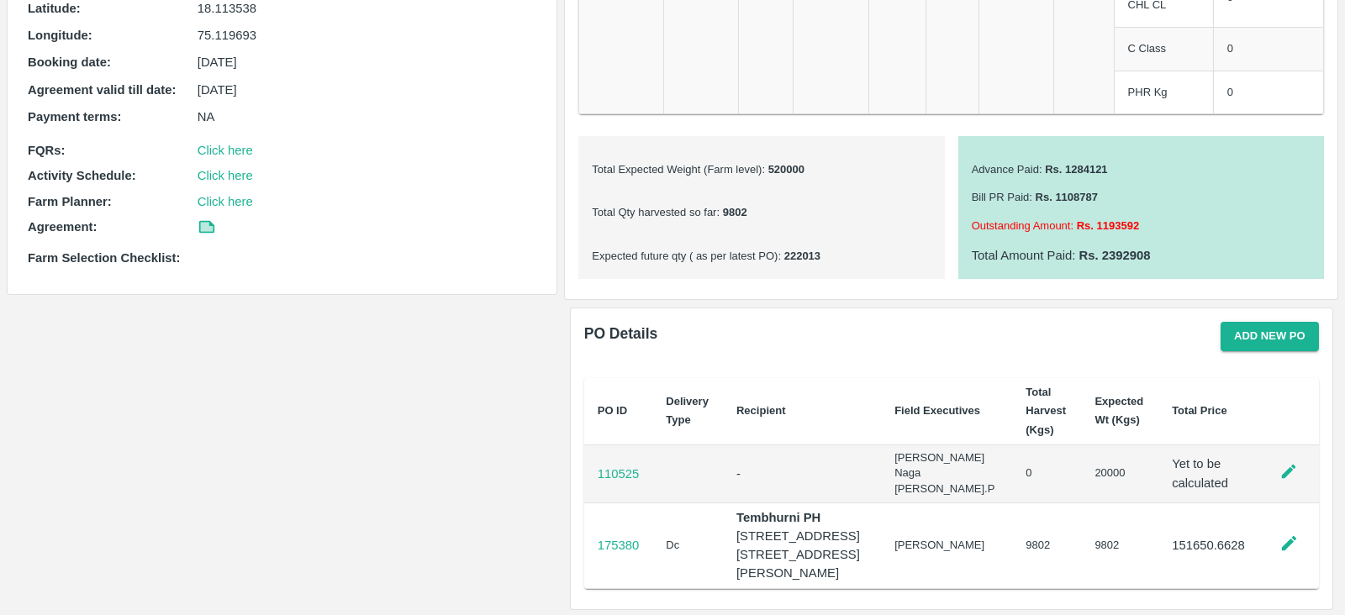
click at [993, 162] on p "Advance Paid : Rs. 1284121" at bounding box center [1141, 170] width 339 height 16
click at [988, 162] on p "Advance Paid : Rs. 1284121" at bounding box center [1141, 170] width 339 height 16
drag, startPoint x: 973, startPoint y: 224, endPoint x: 1064, endPoint y: 220, distance: 90.9
click at [1064, 220] on p "Outstanding Amount : Rs. 1193592" at bounding box center [1141, 227] width 339 height 16
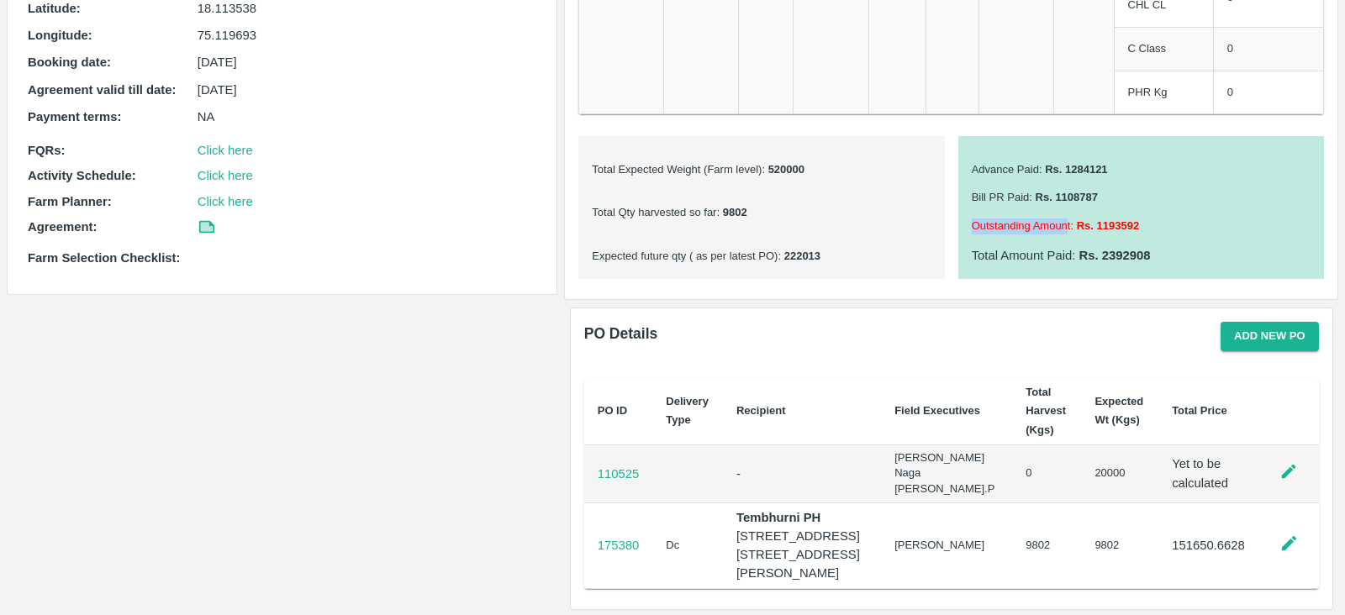
click at [1064, 220] on p "Outstanding Amount : Rs. 1193592" at bounding box center [1141, 227] width 339 height 16
drag, startPoint x: 1067, startPoint y: 221, endPoint x: 967, endPoint y: 225, distance: 100.1
click at [967, 225] on div "Advance Paid : Rs. 1284121 Bill PR Paid : Rs. 1108787 Outstanding Amount : Rs. …" at bounding box center [1141, 207] width 366 height 143
drag, startPoint x: 1063, startPoint y: 162, endPoint x: 1110, endPoint y: 161, distance: 47.1
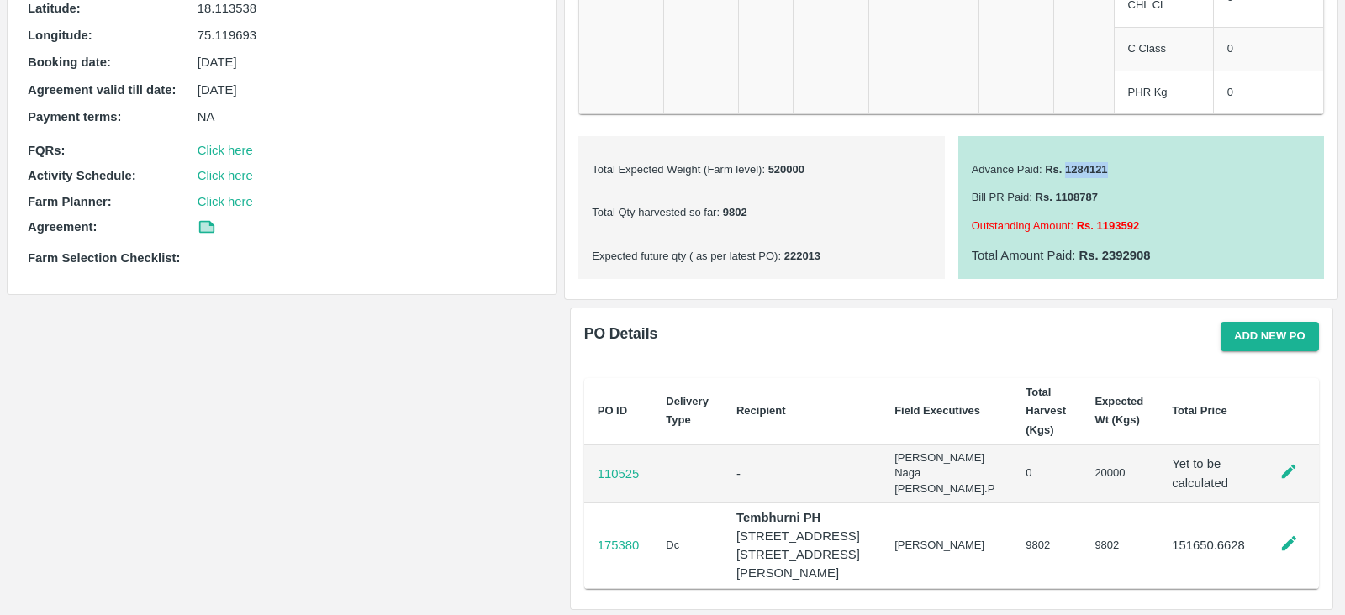
click at [1110, 162] on p "Advance Paid : Rs. 1284121" at bounding box center [1141, 170] width 339 height 16
drag, startPoint x: 1139, startPoint y: 224, endPoint x: 1097, endPoint y: 226, distance: 42.1
click at [1097, 226] on p "Outstanding Amount : Rs. 1193592" at bounding box center [1141, 227] width 339 height 16
click at [1097, 226] on b "Rs. 1193592" at bounding box center [1106, 225] width 66 height 13
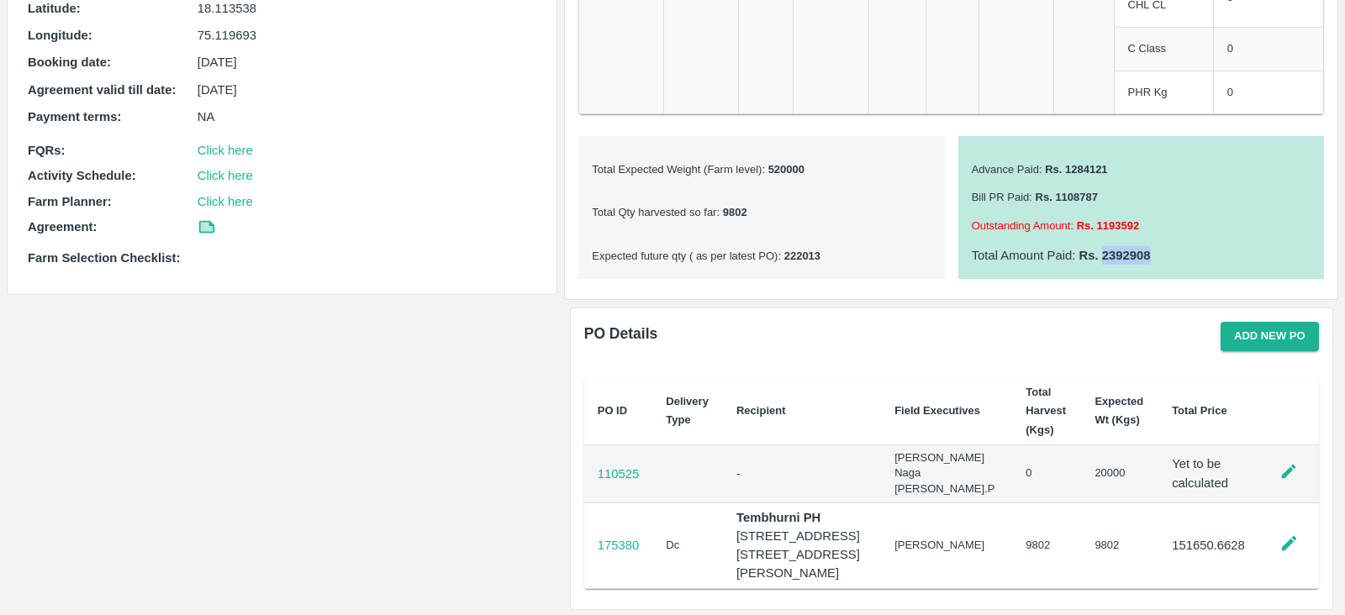
drag, startPoint x: 1098, startPoint y: 253, endPoint x: 1157, endPoint y: 254, distance: 58.8
click at [1157, 254] on p "Total Amount Paid : Rs. 2392908" at bounding box center [1141, 255] width 339 height 18
drag, startPoint x: 1105, startPoint y: 166, endPoint x: 1063, endPoint y: 169, distance: 41.3
click at [1063, 169] on b "Rs. 1284121" at bounding box center [1075, 169] width 66 height 13
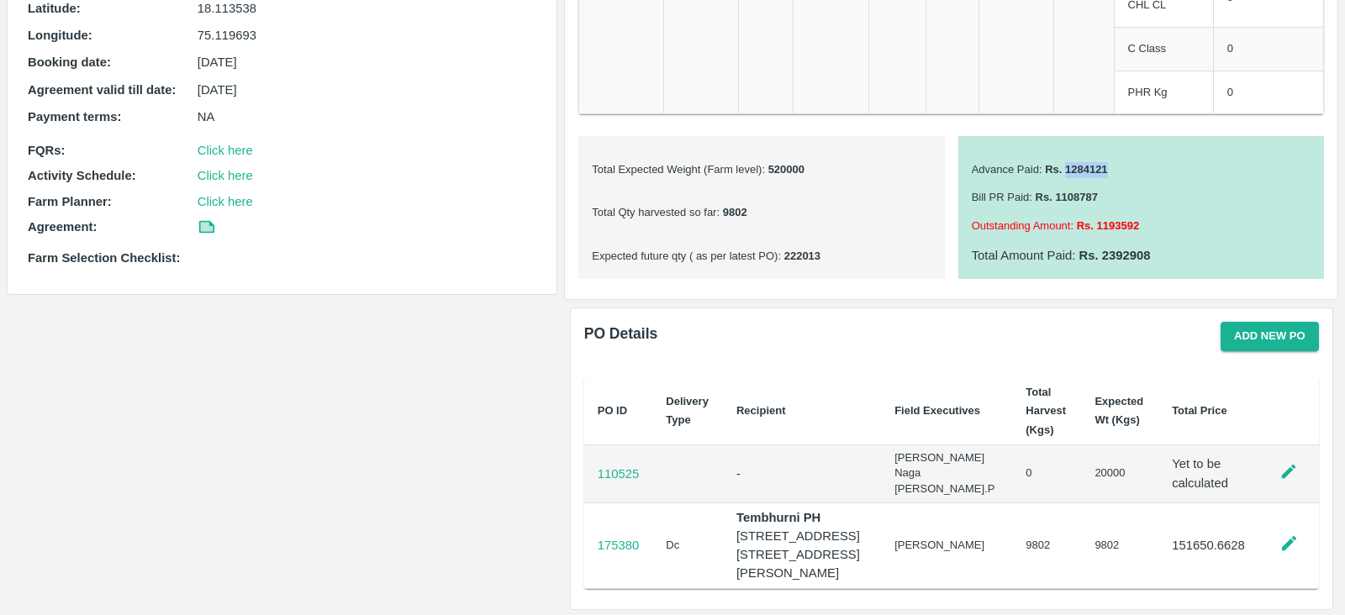
click at [1063, 169] on b "Rs. 1284121" at bounding box center [1075, 169] width 66 height 13
drag, startPoint x: 1141, startPoint y: 222, endPoint x: 1094, endPoint y: 225, distance: 47.2
click at [1094, 225] on p "Outstanding Amount : Rs. 1193592" at bounding box center [1141, 227] width 339 height 16
click at [1094, 225] on b "Rs. 1193592" at bounding box center [1106, 225] width 66 height 13
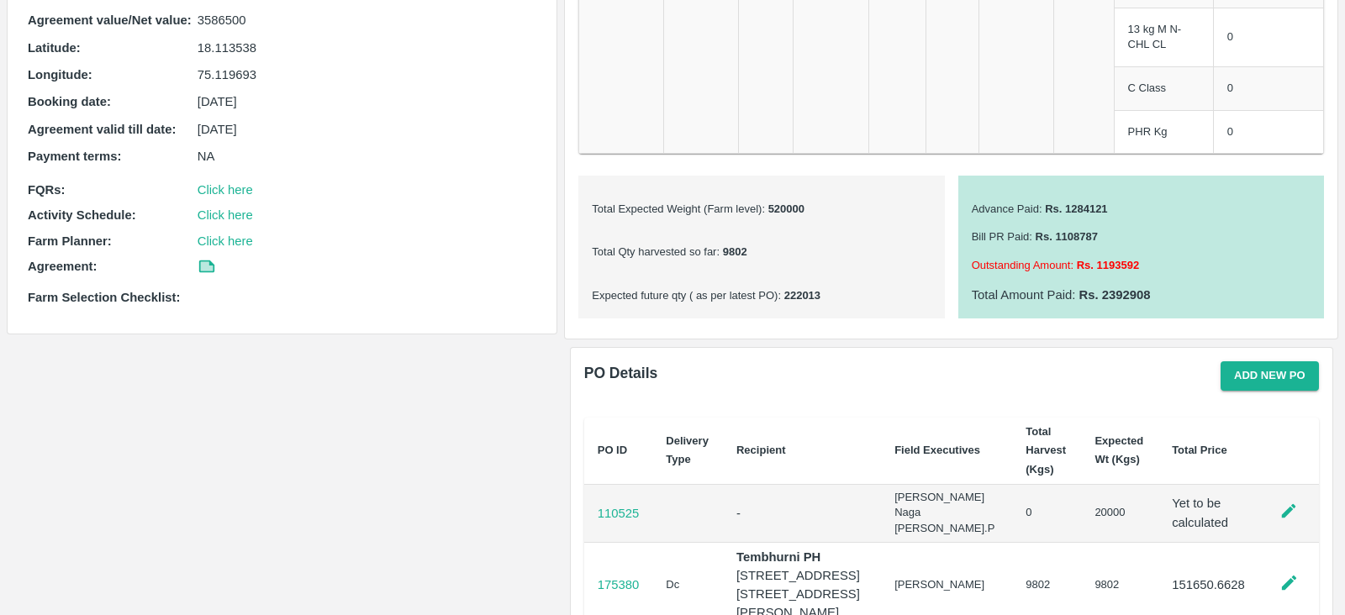
scroll to position [441, 0]
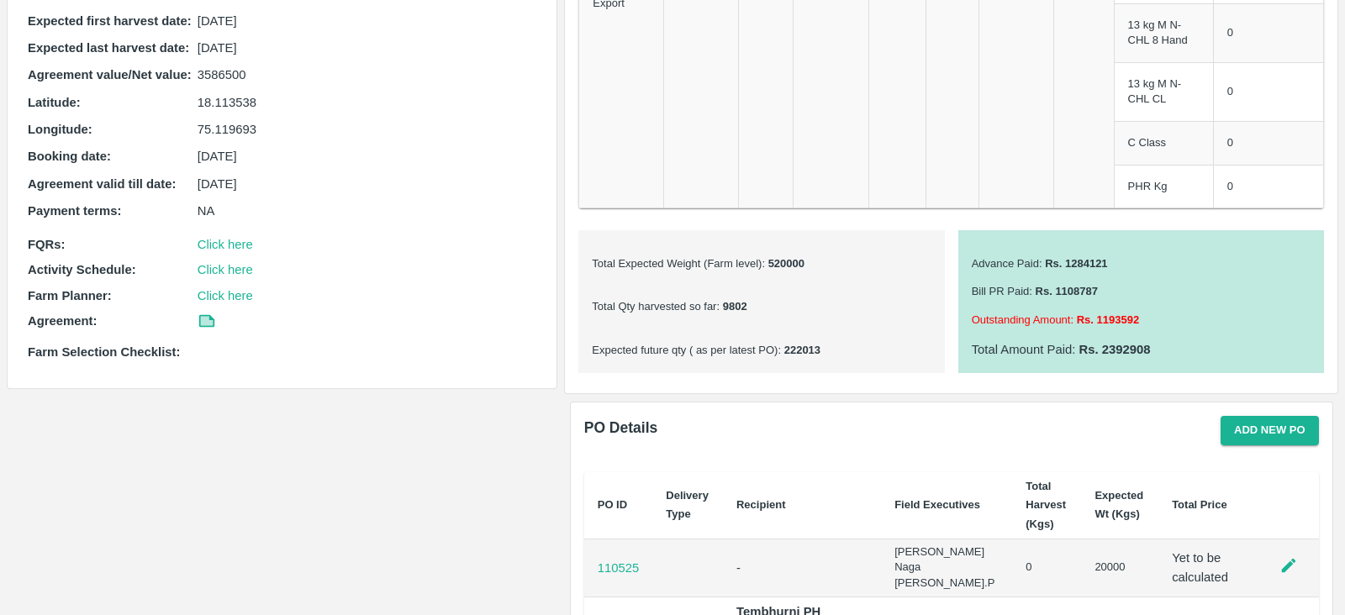
drag, startPoint x: 248, startPoint y: 73, endPoint x: 190, endPoint y: 77, distance: 58.2
click at [190, 77] on div "Agreement value/Net value : 3586500" at bounding box center [282, 75] width 509 height 18
click at [241, 75] on p "3586500" at bounding box center [368, 75] width 340 height 18
drag, startPoint x: 245, startPoint y: 73, endPoint x: 194, endPoint y: 70, distance: 51.4
click at [194, 70] on div "Agreement value/Net value : 3586500" at bounding box center [282, 75] width 509 height 18
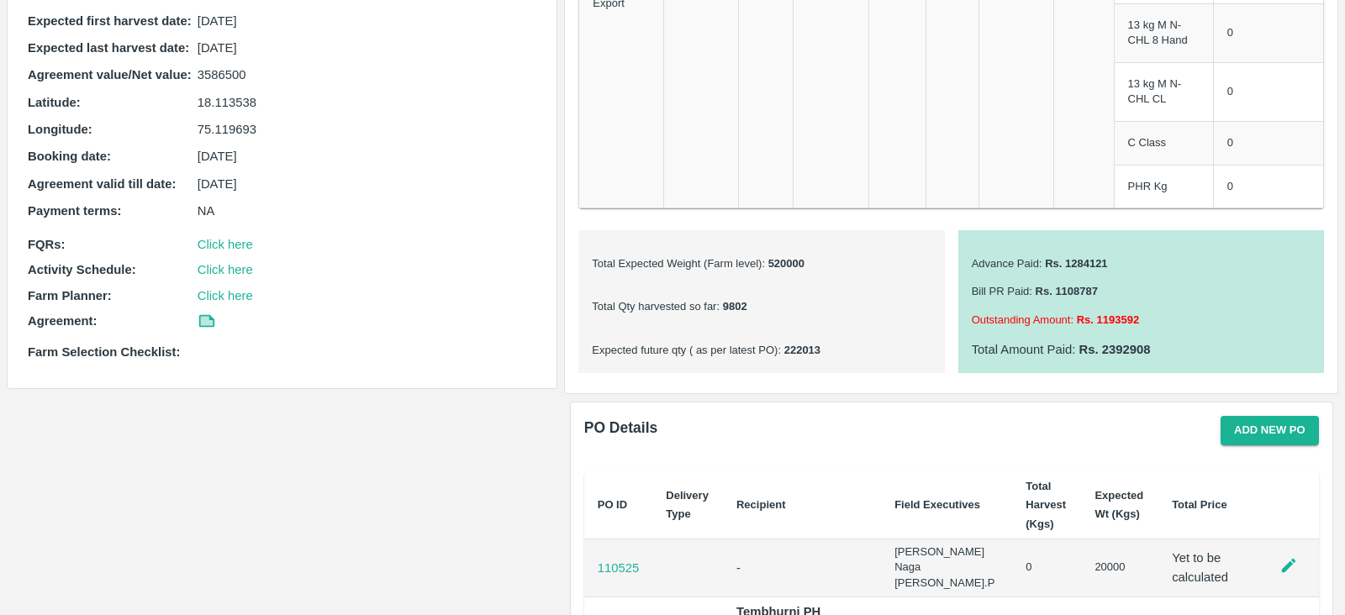
click at [194, 70] on p "Agreement value/Net value :" at bounding box center [113, 75] width 170 height 18
drag, startPoint x: 251, startPoint y: 71, endPoint x: 193, endPoint y: 81, distance: 58.9
click at [193, 81] on div "Agreement value/Net value : 3586500" at bounding box center [282, 75] width 509 height 18
click at [193, 81] on p "Agreement value/Net value :" at bounding box center [113, 75] width 170 height 18
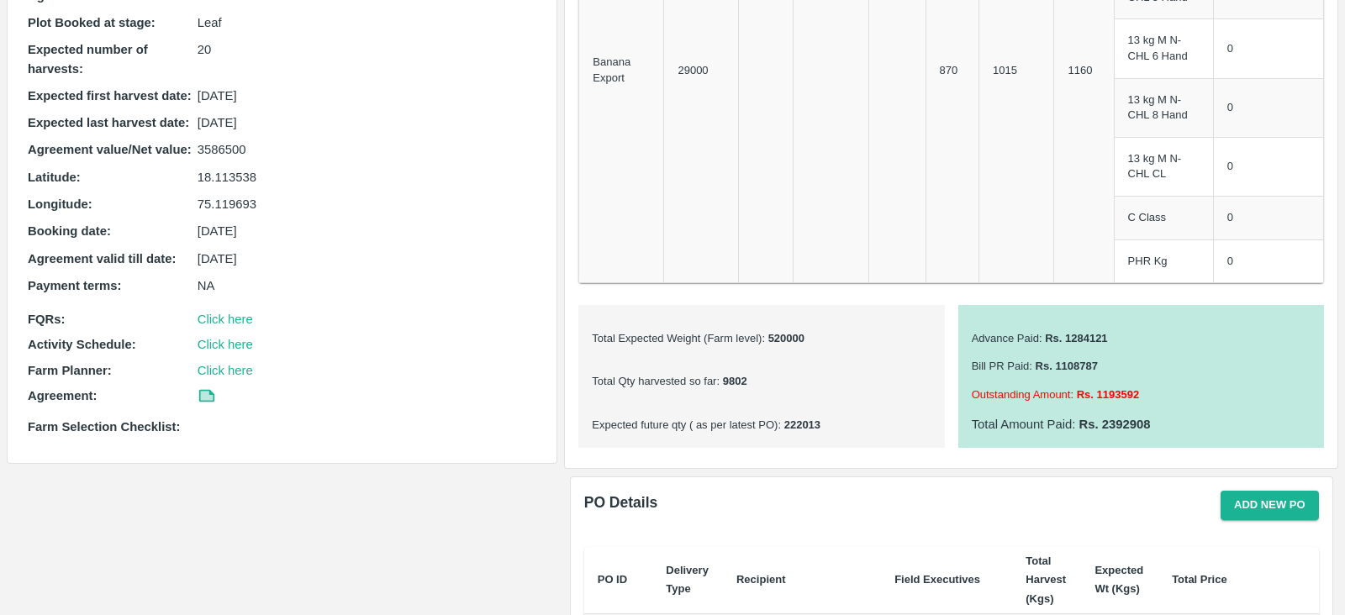
scroll to position [363, 0]
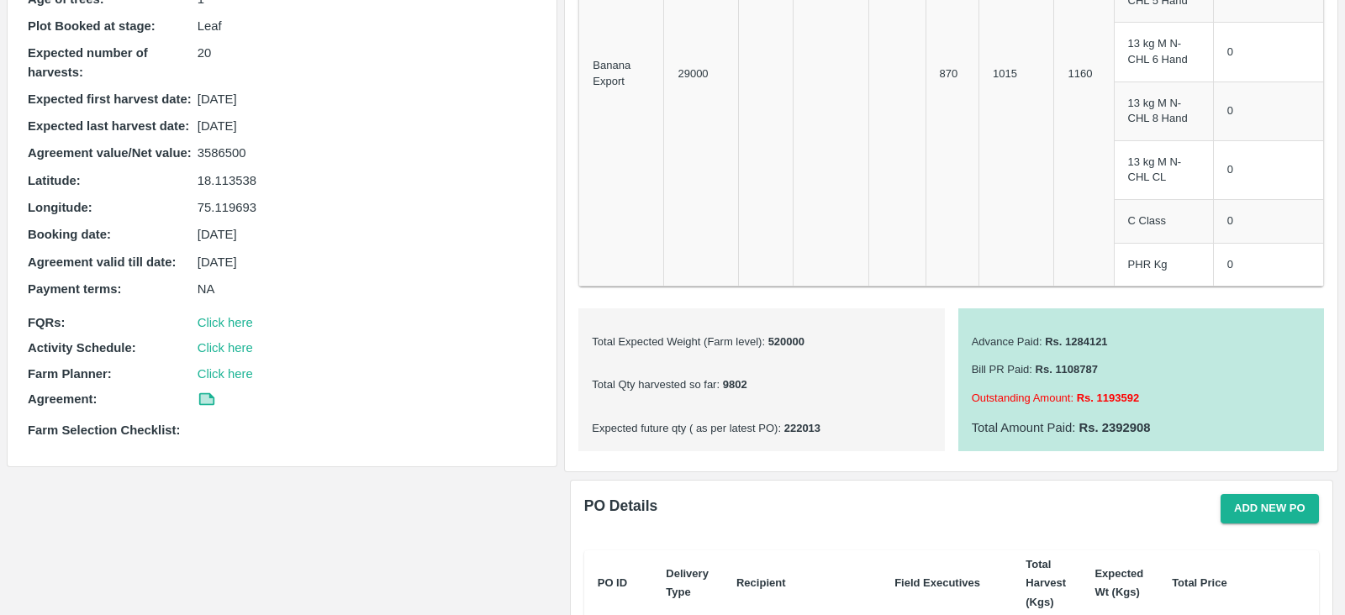
click at [218, 153] on p "3586500" at bounding box center [368, 153] width 340 height 18
copy p "3586500"
click at [801, 423] on b "222013" at bounding box center [801, 428] width 40 height 13
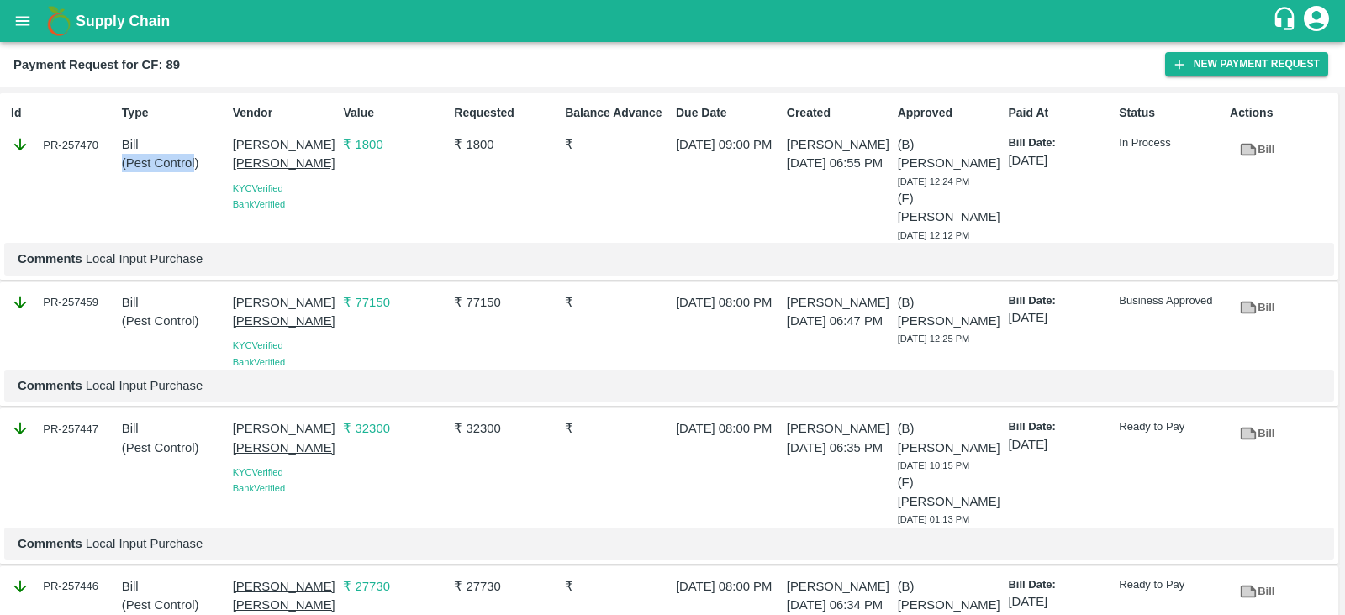
drag, startPoint x: 196, startPoint y: 164, endPoint x: 115, endPoint y: 163, distance: 80.7
click at [115, 163] on div "Type Bill ( Pest Control )" at bounding box center [170, 170] width 111 height 145
drag, startPoint x: 126, startPoint y: 163, endPoint x: 197, endPoint y: 161, distance: 70.7
click at [197, 161] on p "( Pest Control )" at bounding box center [174, 163] width 104 height 18
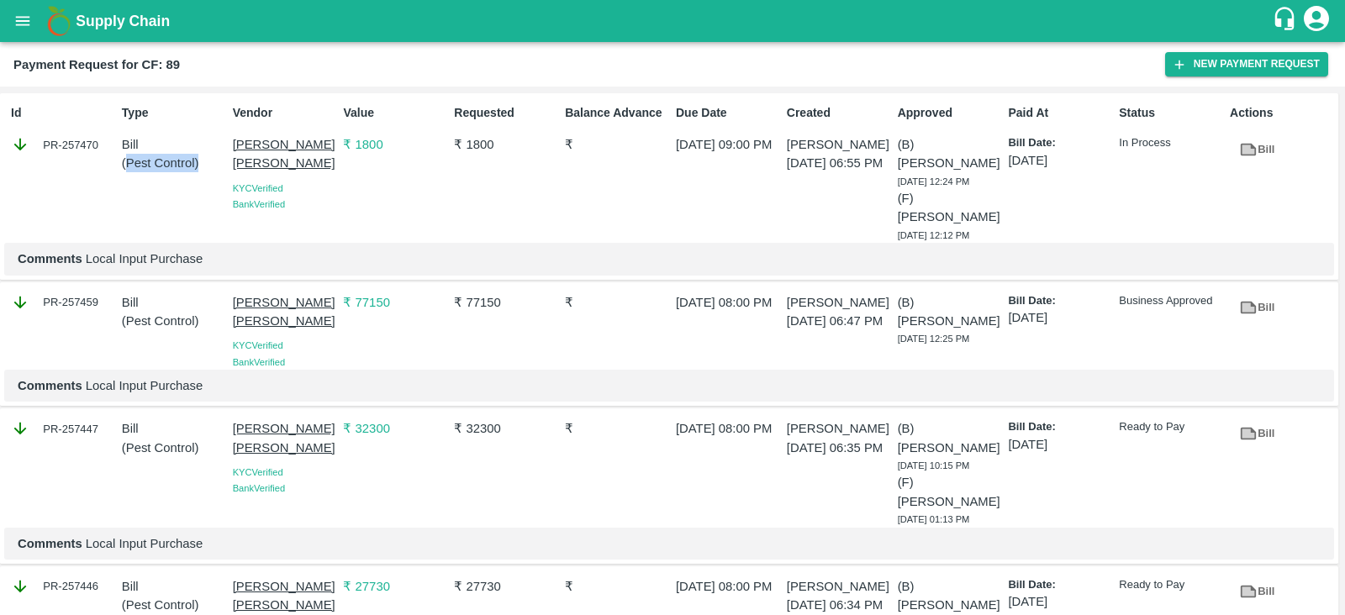
click at [197, 161] on p "( Pest Control )" at bounding box center [174, 163] width 104 height 18
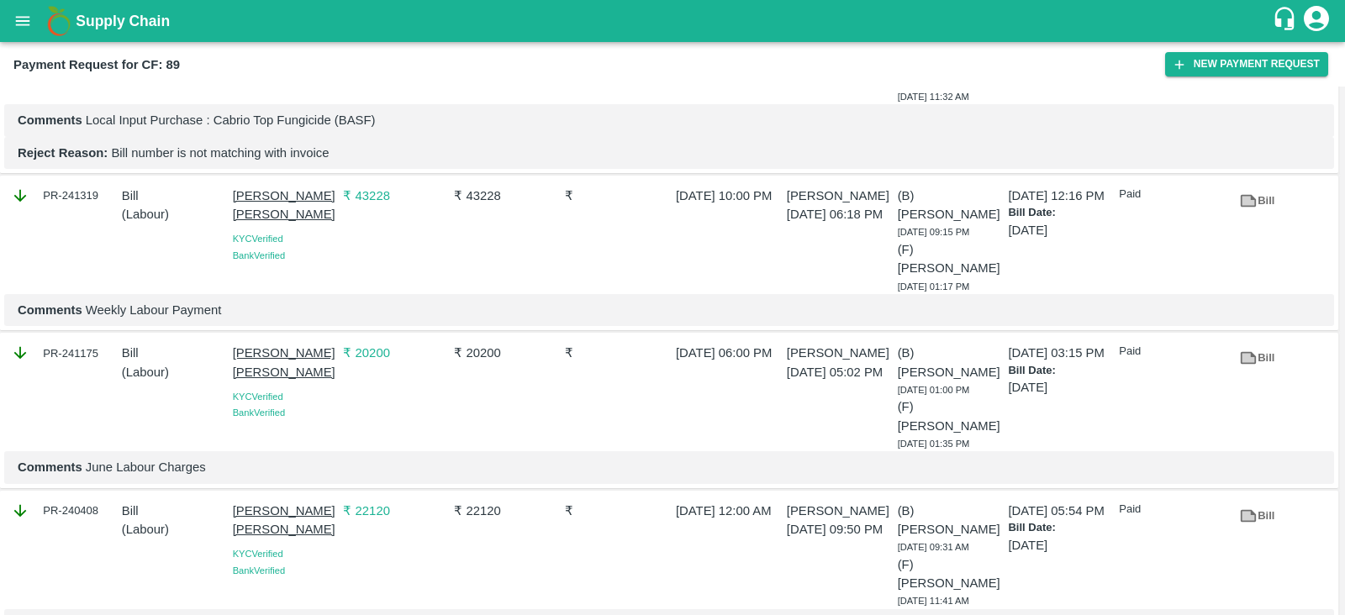
scroll to position [2786, 0]
drag, startPoint x: 172, startPoint y: 416, endPoint x: 116, endPoint y: 423, distance: 56.7
drag, startPoint x: 517, startPoint y: 422, endPoint x: 462, endPoint y: 425, distance: 54.7
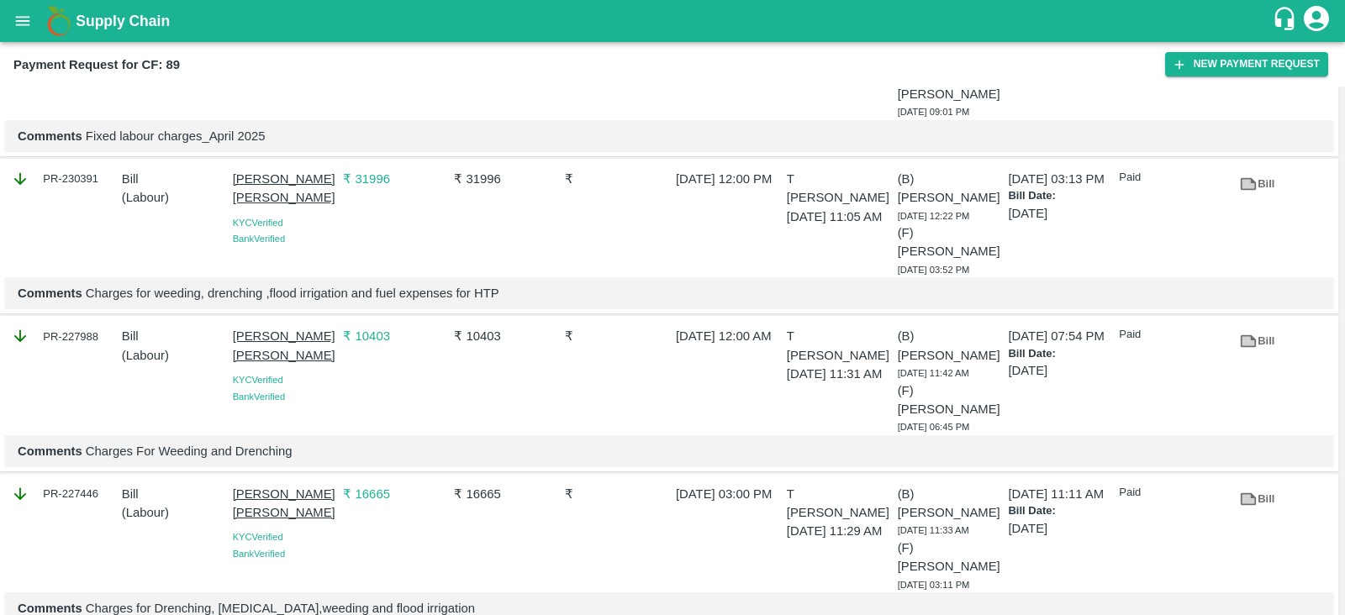
scroll to position [5486, 0]
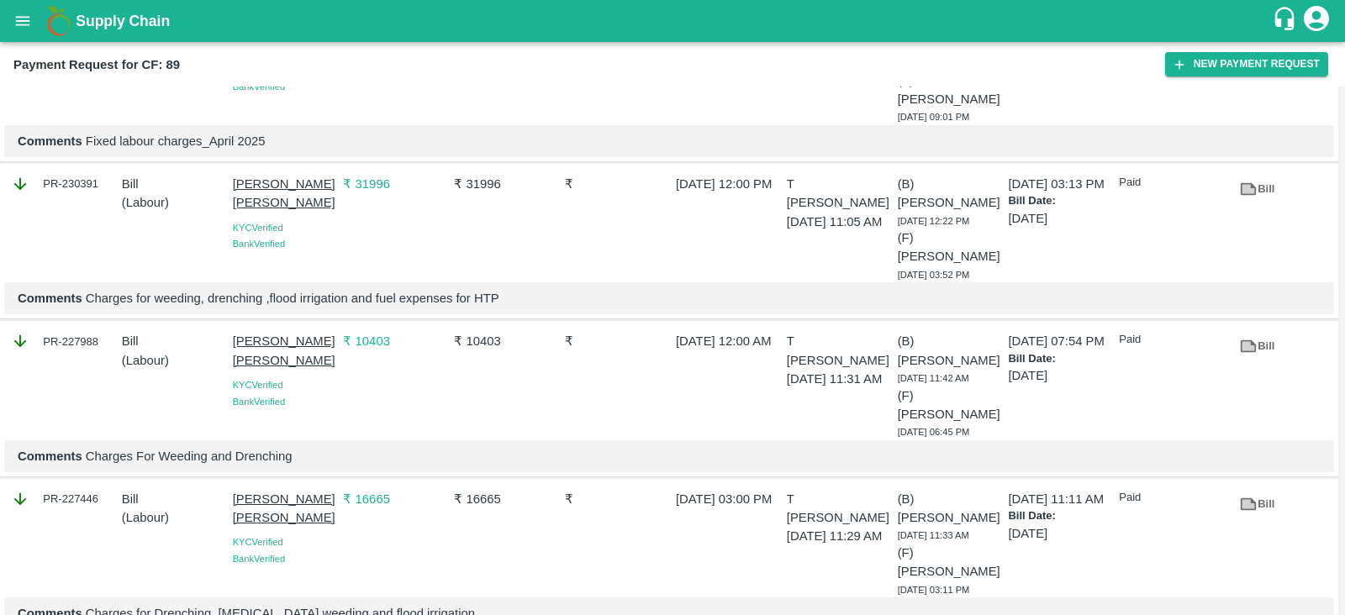
drag, startPoint x: 144, startPoint y: 260, endPoint x: 119, endPoint y: 261, distance: 25.3
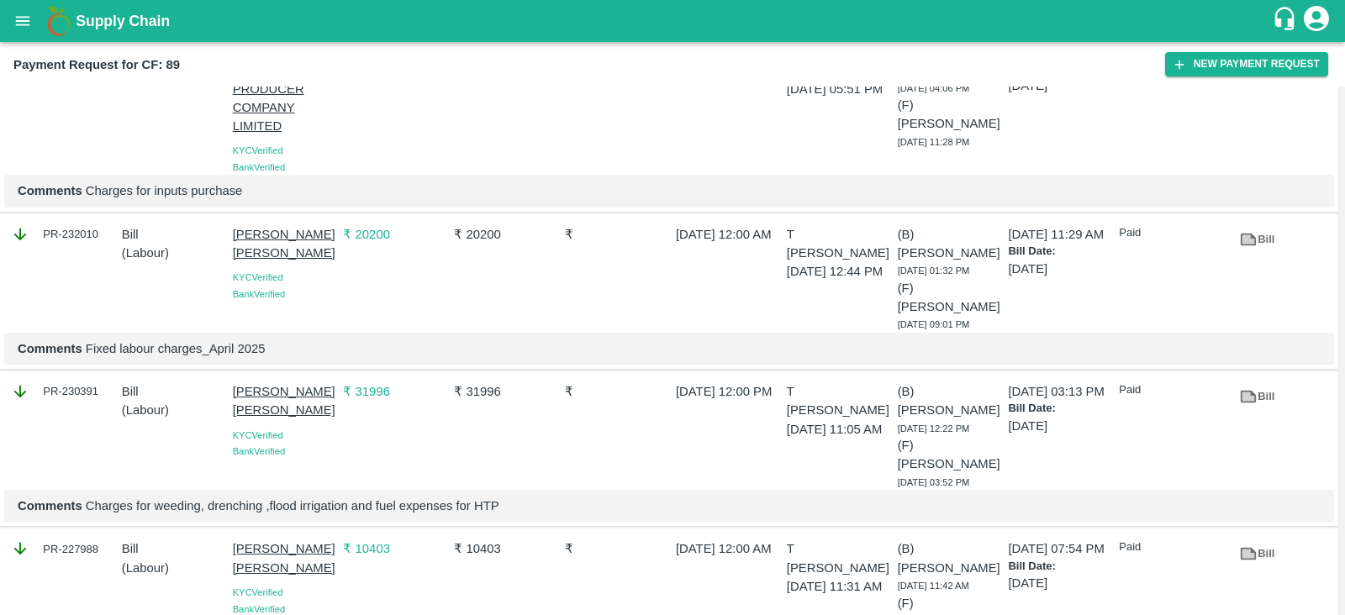
scroll to position [5270, 0]
